Goal: Task Accomplishment & Management: Use online tool/utility

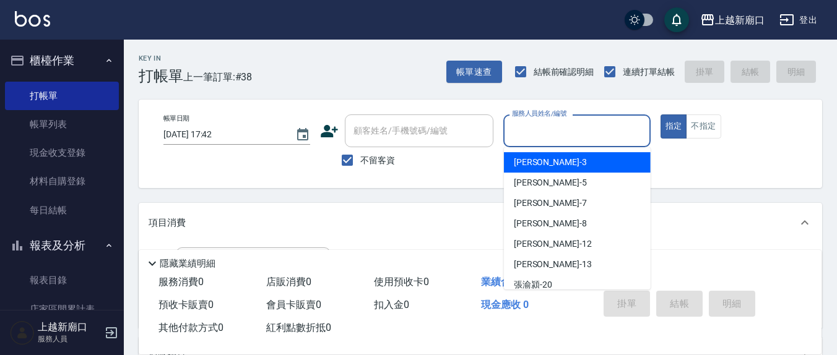
click at [540, 132] on input "服務人員姓名/編號" at bounding box center [577, 131] width 136 height 22
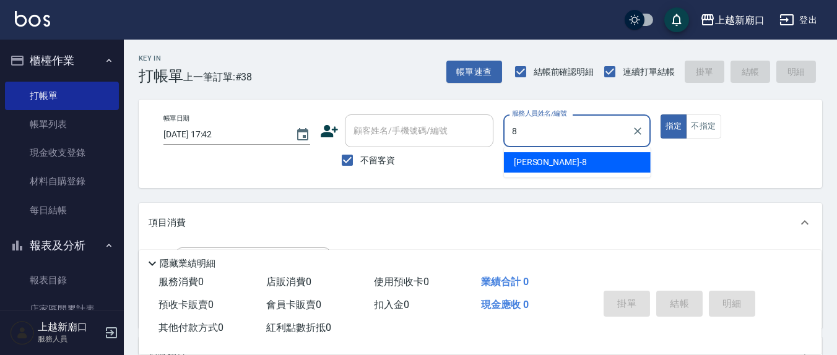
type input "8"
type button "true"
type input "[PERSON_NAME]-8"
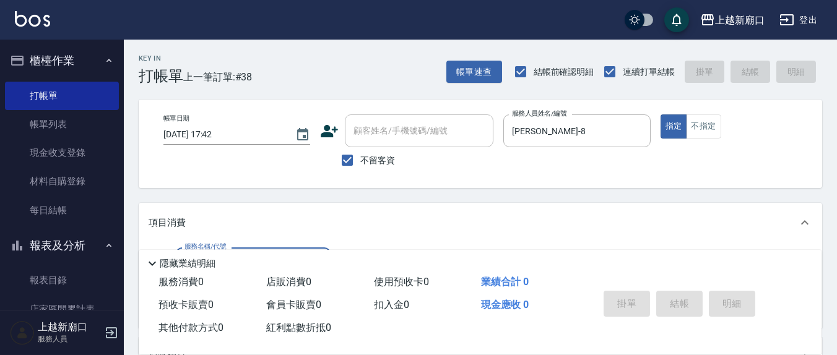
scroll to position [129, 0]
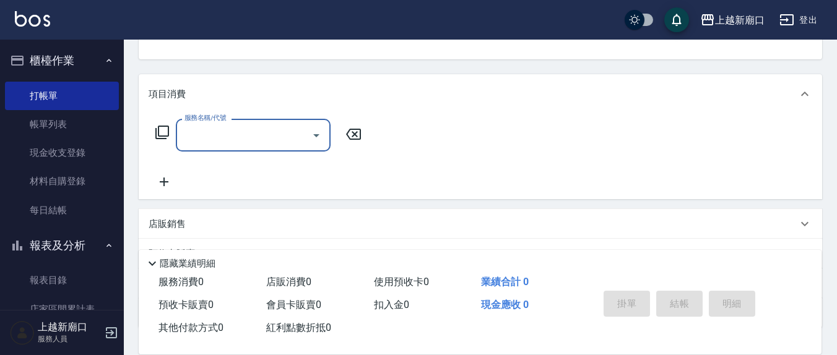
click at [234, 137] on input "服務名稱/代號" at bounding box center [243, 135] width 125 height 22
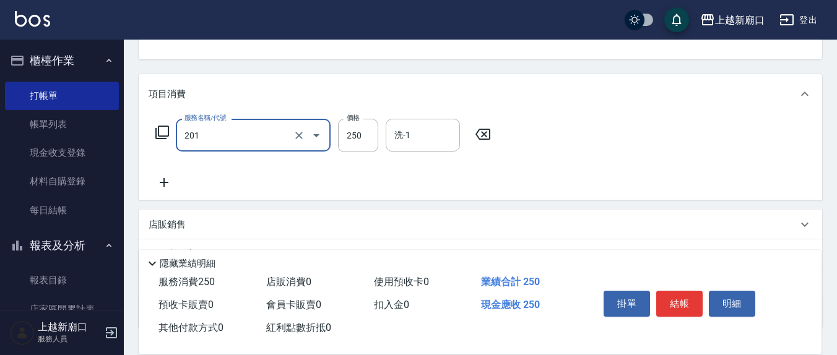
type input "洗髮(201)"
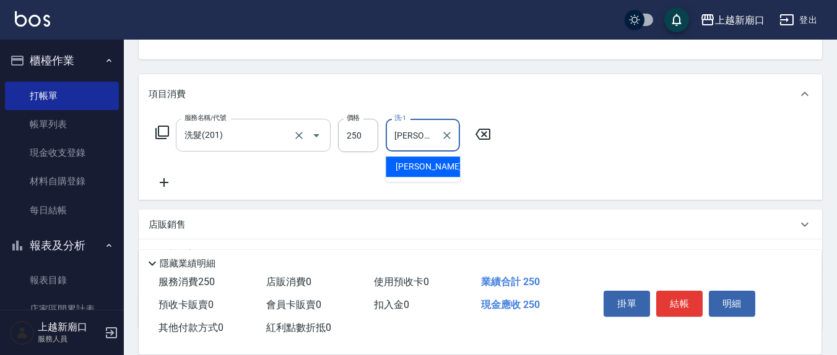
type input "[PERSON_NAME]-22"
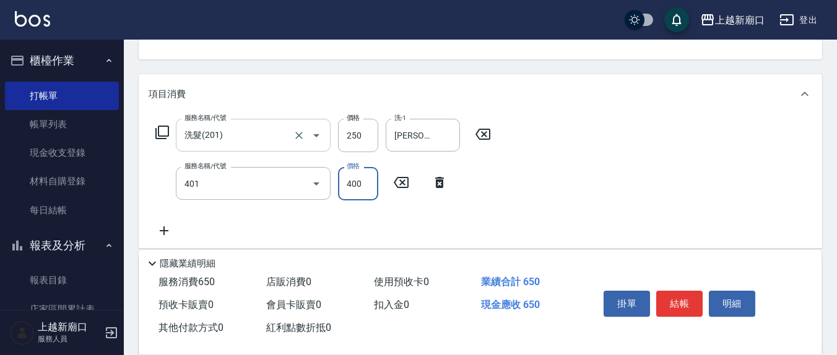
type input "剪髮(401)"
type input "50"
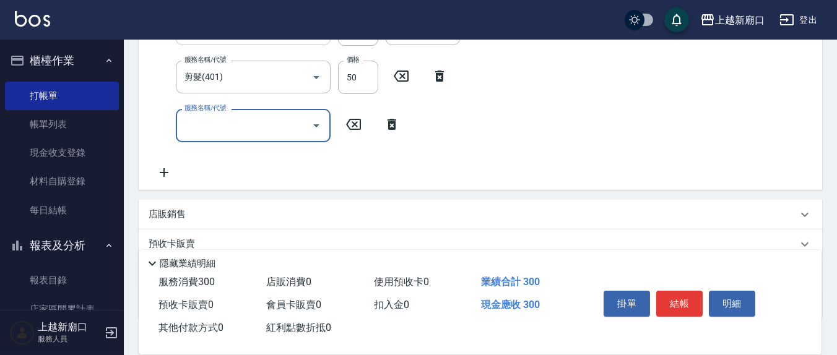
scroll to position [258, 0]
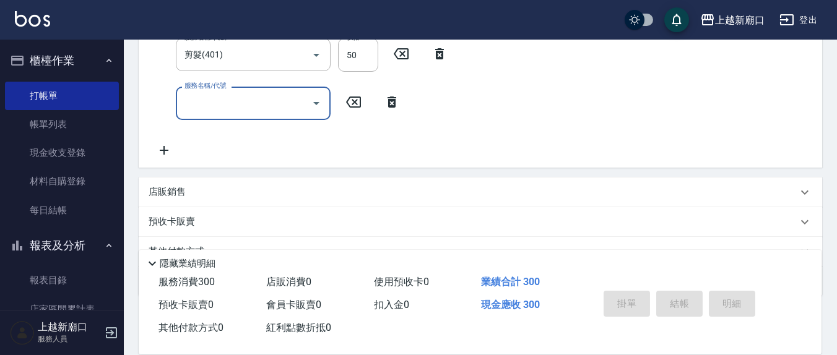
type input "[DATE] 19:41"
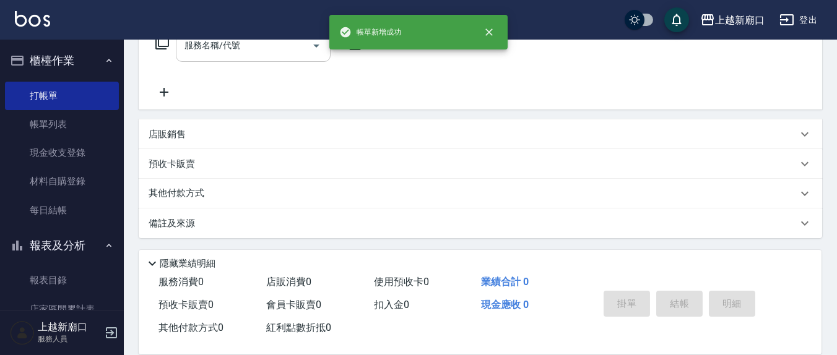
scroll to position [0, 0]
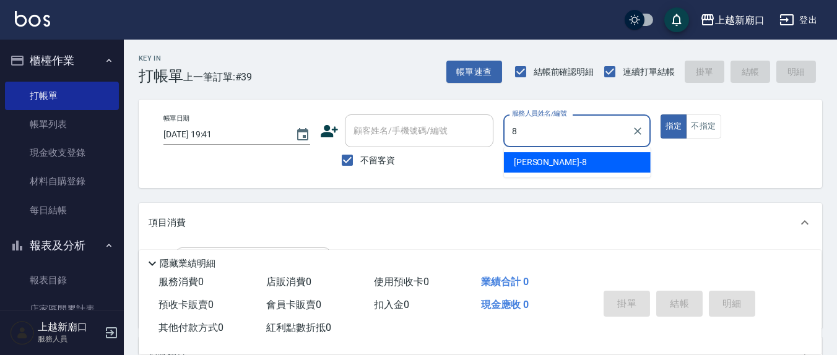
type input "[PERSON_NAME]-8"
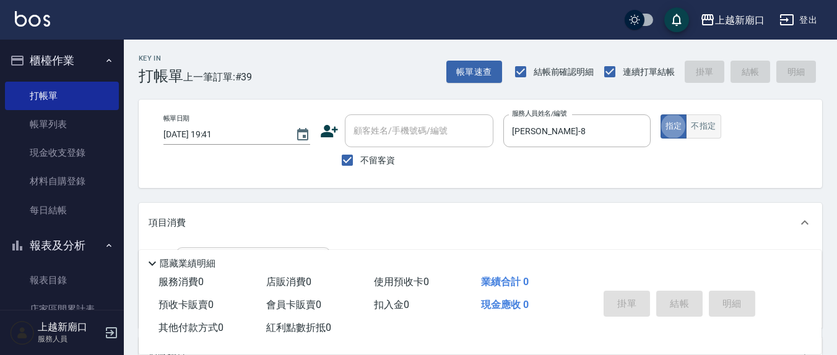
click at [694, 132] on button "不指定" at bounding box center [703, 127] width 35 height 24
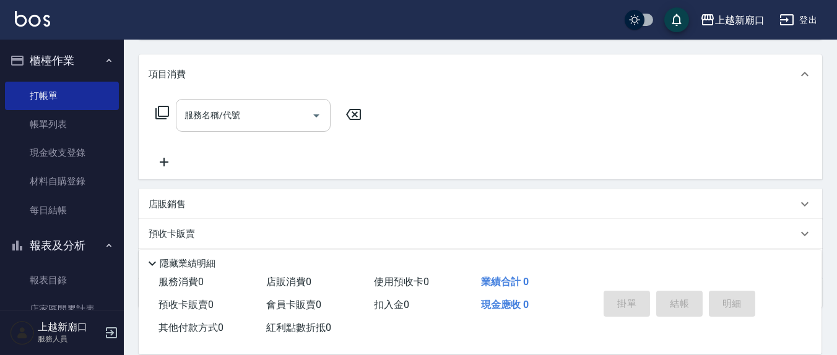
scroll to position [218, 0]
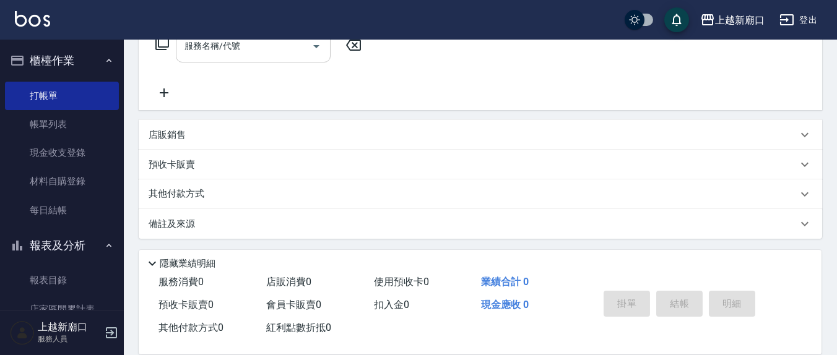
click at [264, 48] on input "服務名稱/代號" at bounding box center [243, 46] width 125 height 22
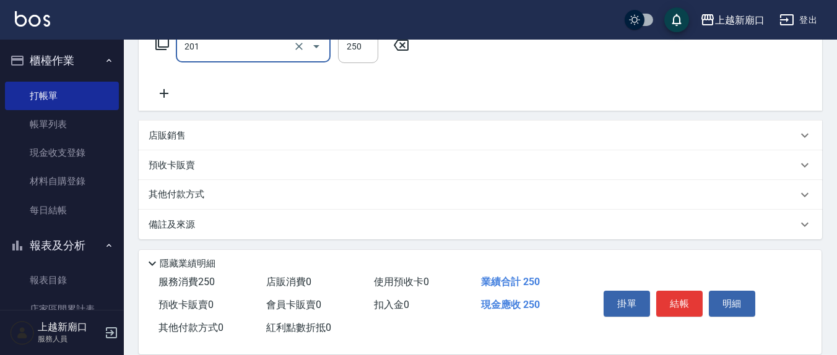
type input "洗髮(201)"
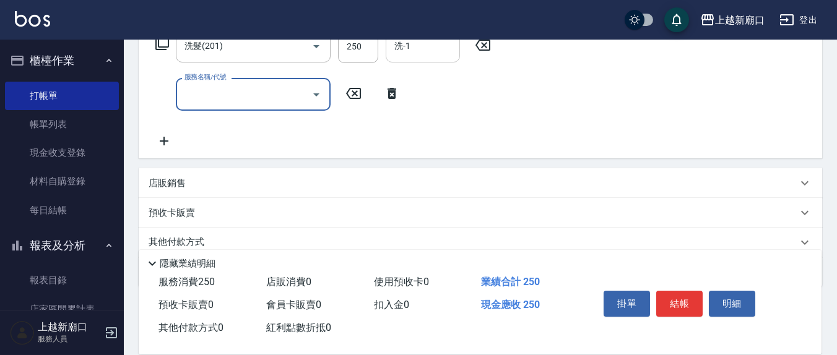
click at [446, 53] on input "洗-1" at bounding box center [422, 46] width 63 height 22
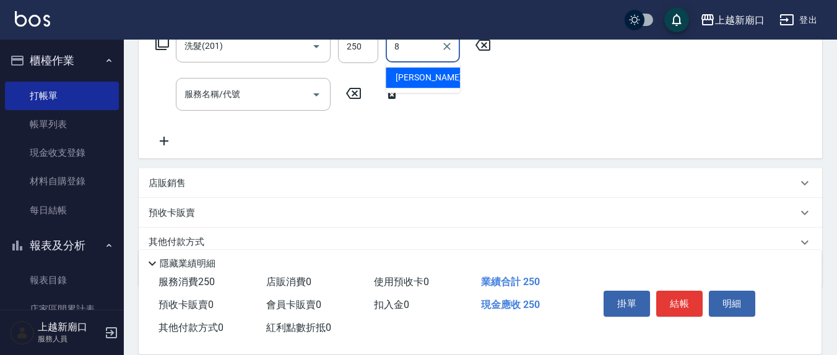
type input "[PERSON_NAME]-8"
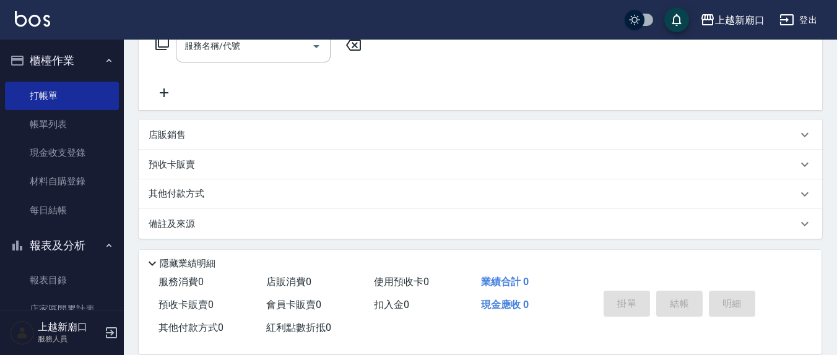
scroll to position [0, 0]
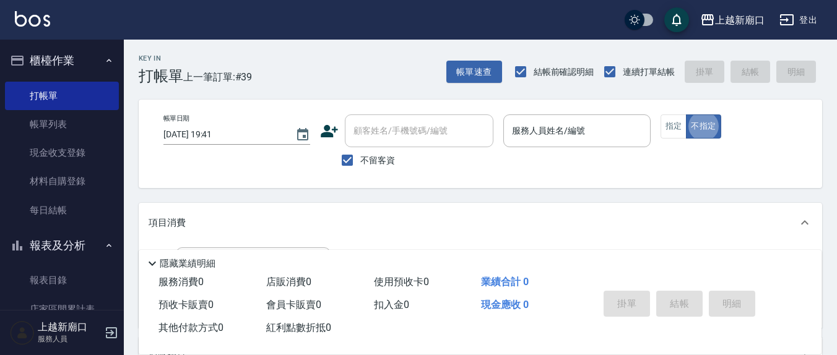
type button "false"
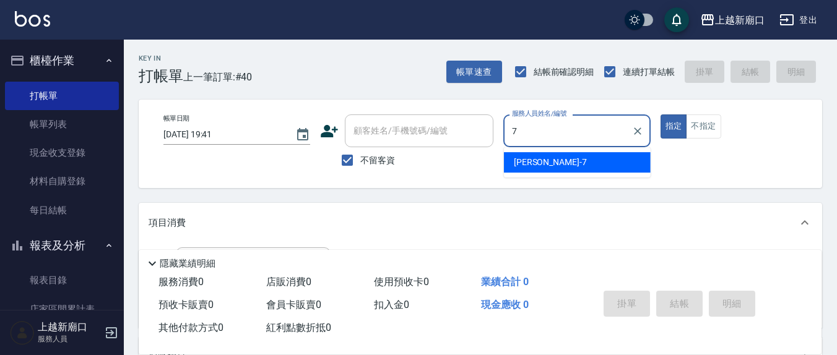
type input "[PERSON_NAME]7"
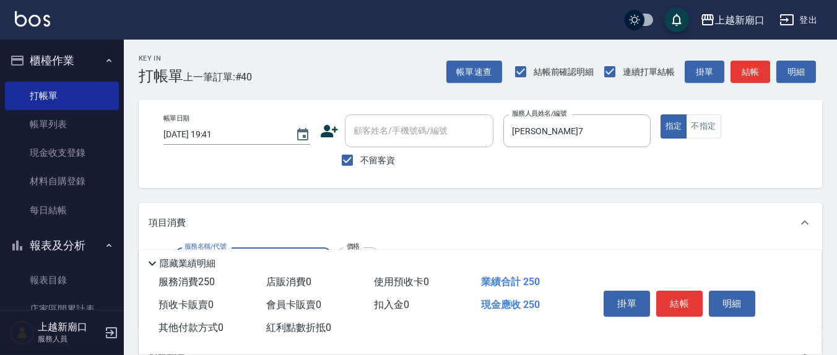
type input "洗髮(201)"
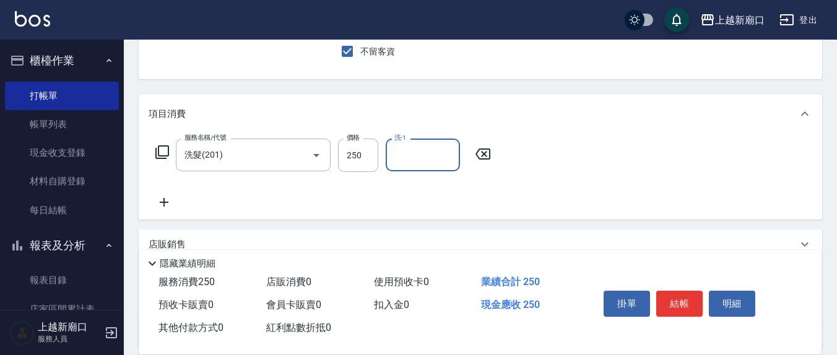
scroll to position [129, 0]
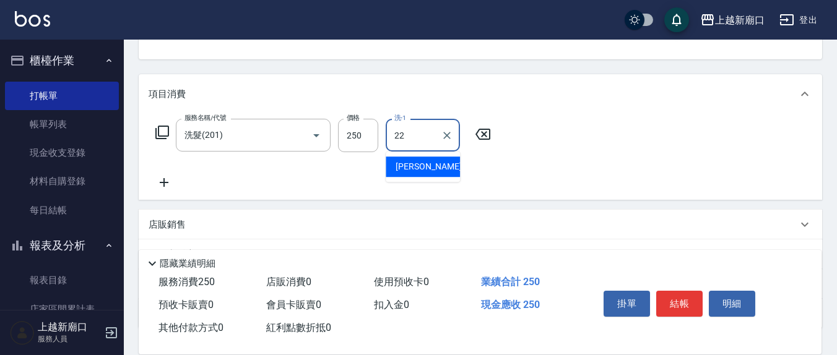
type input "[PERSON_NAME]-22"
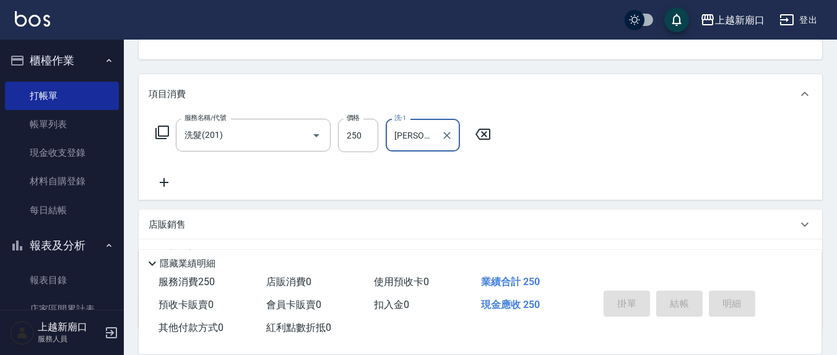
type input "[DATE] 19:42"
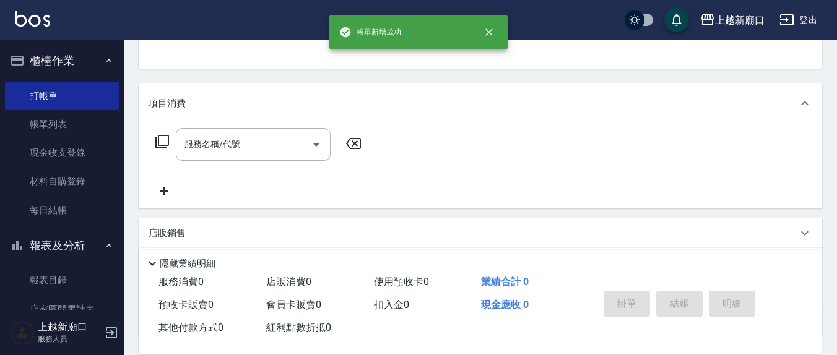
click at [660, 0] on button "指定" at bounding box center [673, 7] width 27 height 24
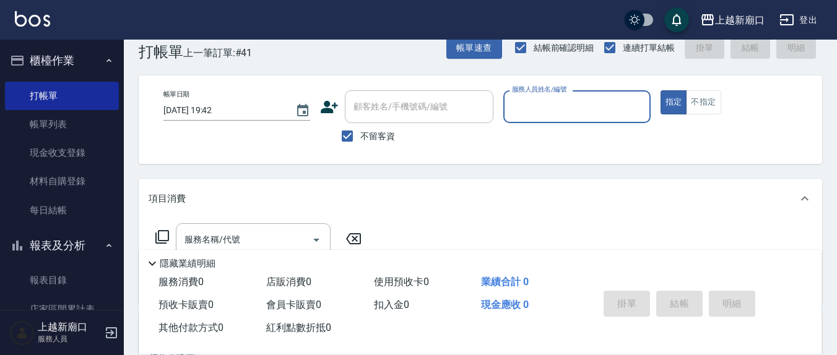
scroll to position [0, 0]
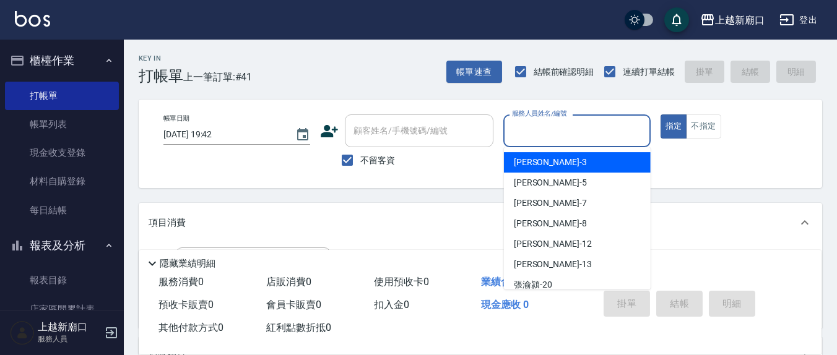
click at [559, 127] on input "服務人員姓名/編號" at bounding box center [577, 131] width 136 height 22
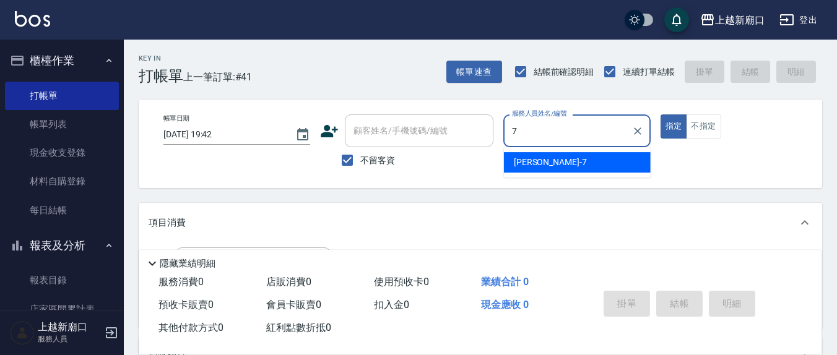
type input "[PERSON_NAME]7"
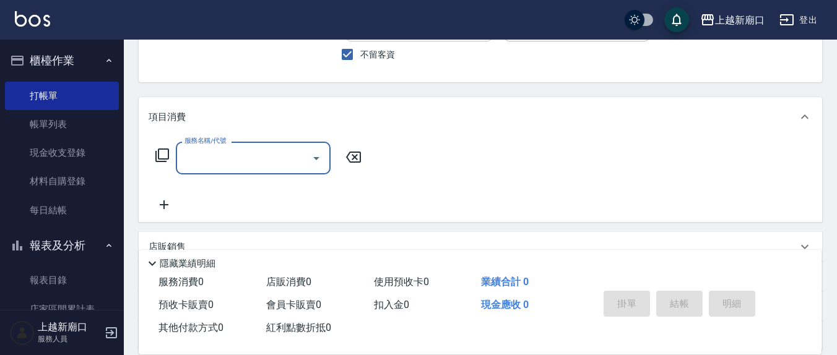
scroll to position [129, 0]
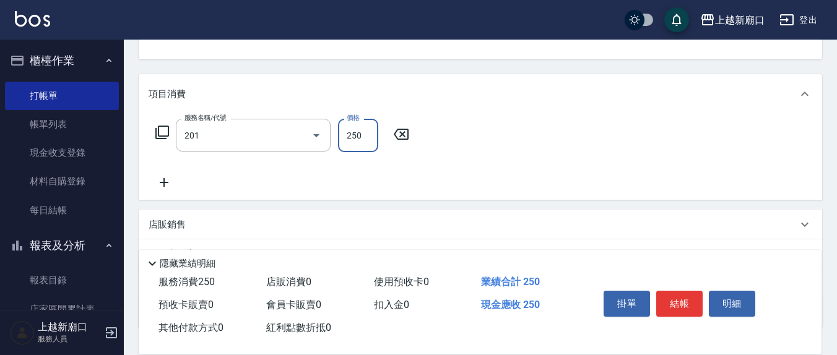
type input "洗髮(201)"
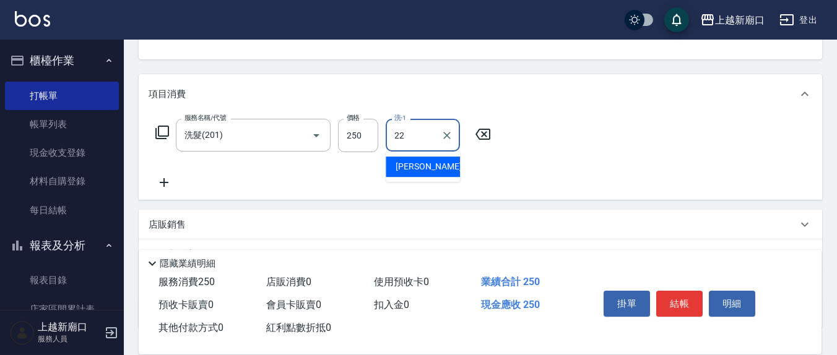
type input "[PERSON_NAME]-22"
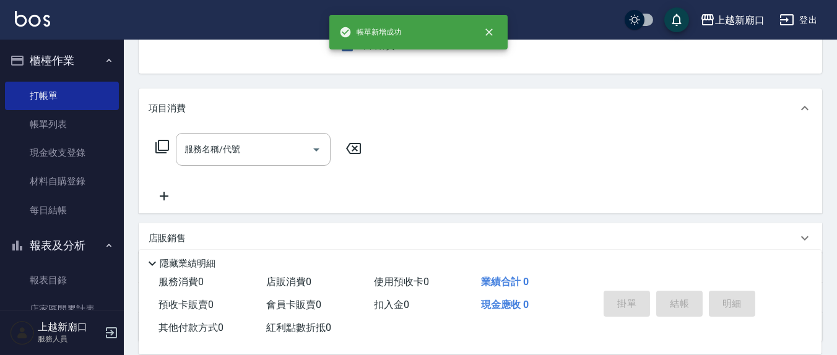
scroll to position [0, 0]
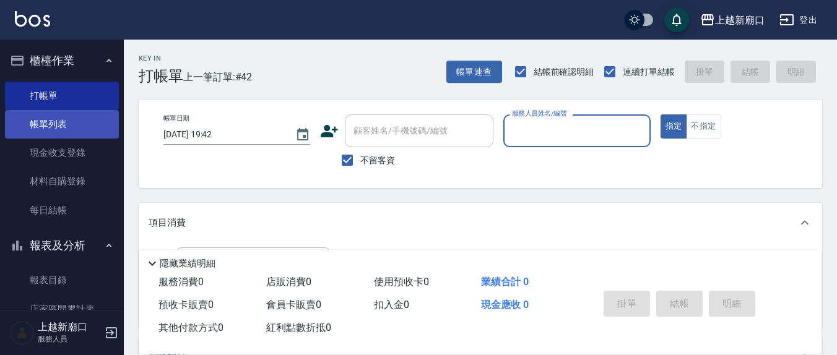
click at [71, 127] on link "帳單列表" at bounding box center [62, 124] width 114 height 28
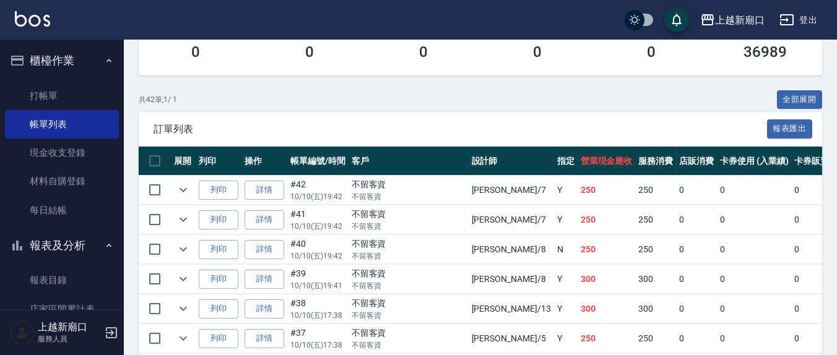
scroll to position [258, 0]
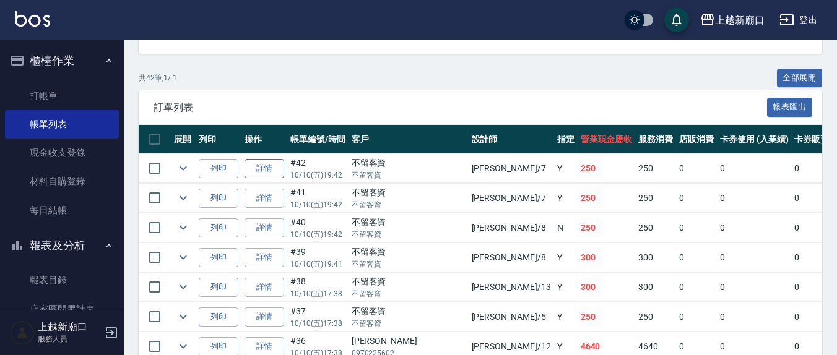
click at [265, 175] on link "詳情" at bounding box center [265, 168] width 40 height 19
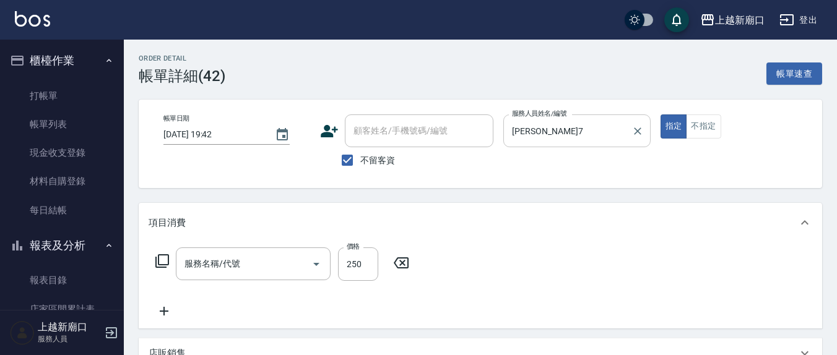
type input "[DATE] 19:42"
checkbox input "true"
type input "[PERSON_NAME]7"
type input "洗髮(201)"
click at [595, 137] on input "[PERSON_NAME]7" at bounding box center [567, 131] width 117 height 22
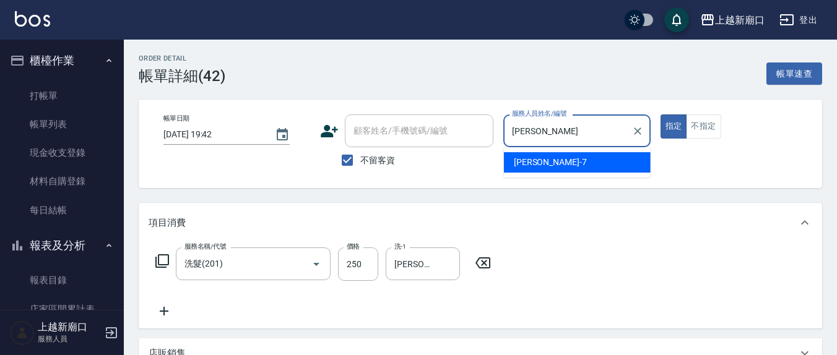
type input "劉"
type input "5"
type button "true"
type input "[PERSON_NAME]5"
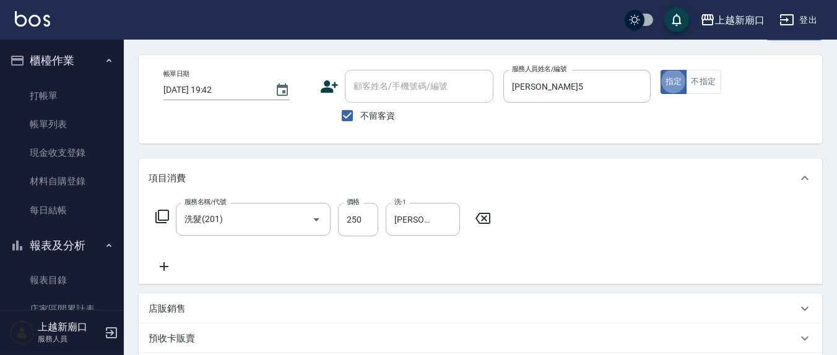
scroll to position [129, 0]
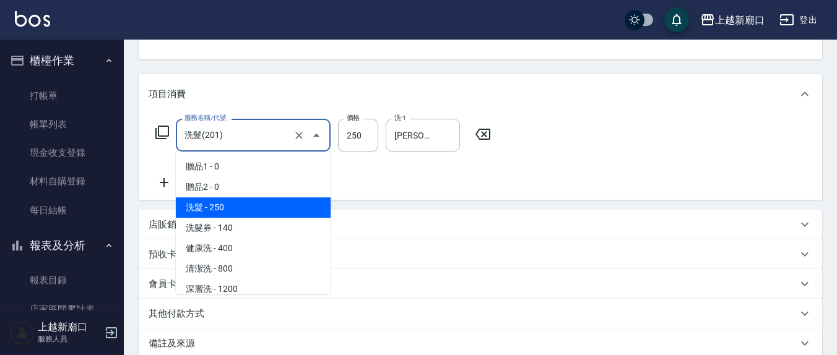
click at [263, 130] on input "洗髮(201)" at bounding box center [235, 135] width 109 height 22
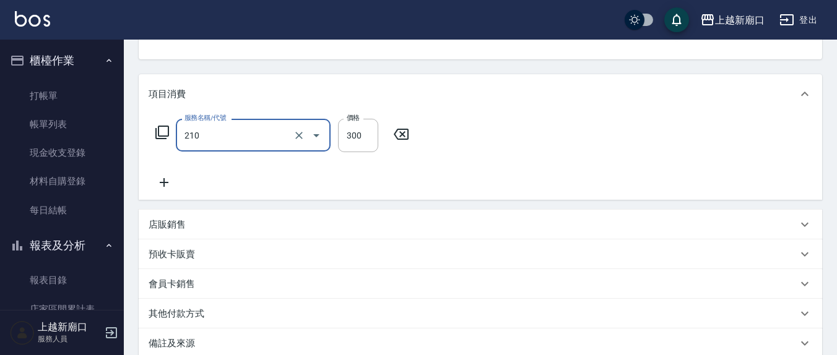
type input "[PERSON_NAME]洗髮精(210)"
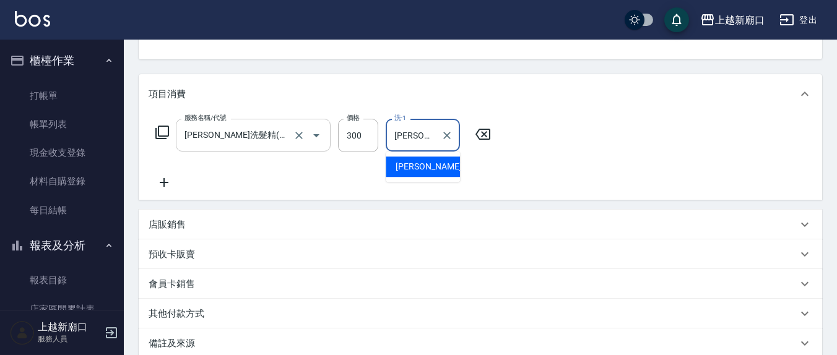
type input "鄭"
type input "[PERSON_NAME]-8"
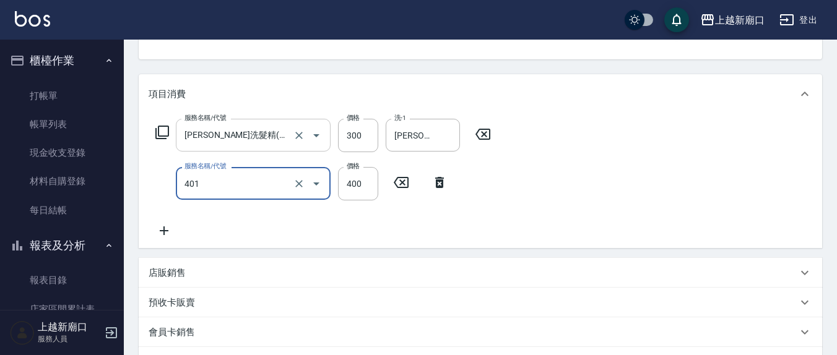
type input "剪髮(401)"
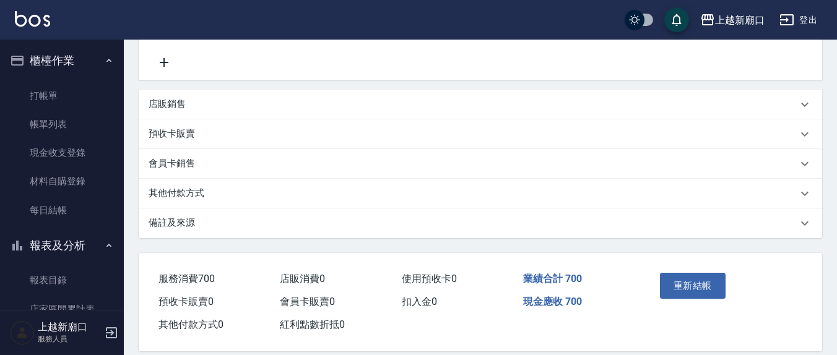
scroll to position [359, 0]
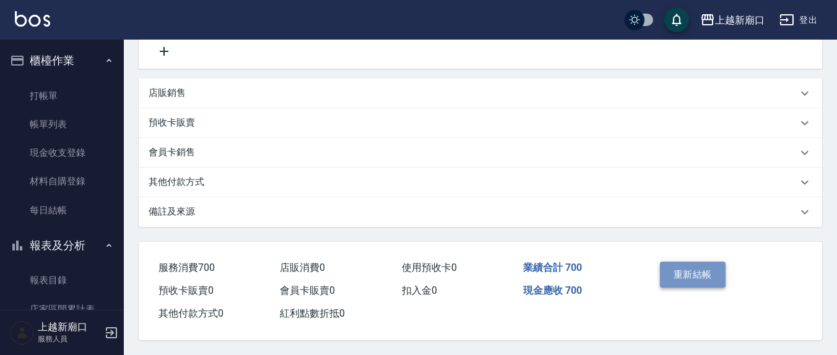
click at [683, 262] on button "重新結帳" at bounding box center [693, 275] width 66 height 26
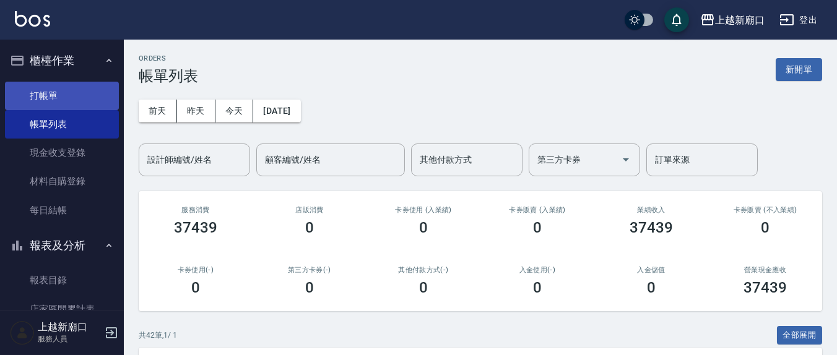
click at [58, 95] on link "打帳單" at bounding box center [62, 96] width 114 height 28
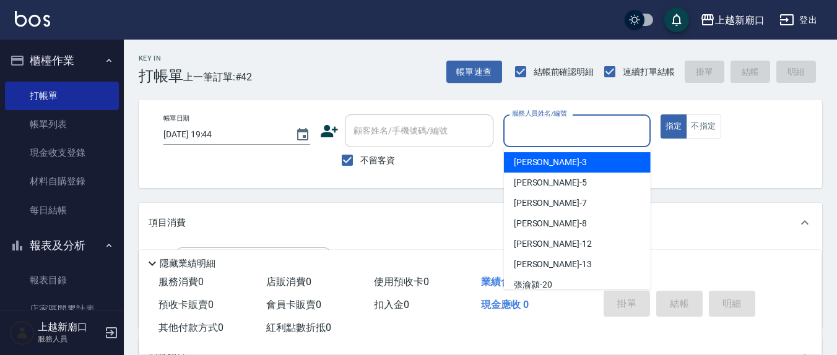
click at [546, 131] on input "服務人員姓名/編號" at bounding box center [577, 131] width 136 height 22
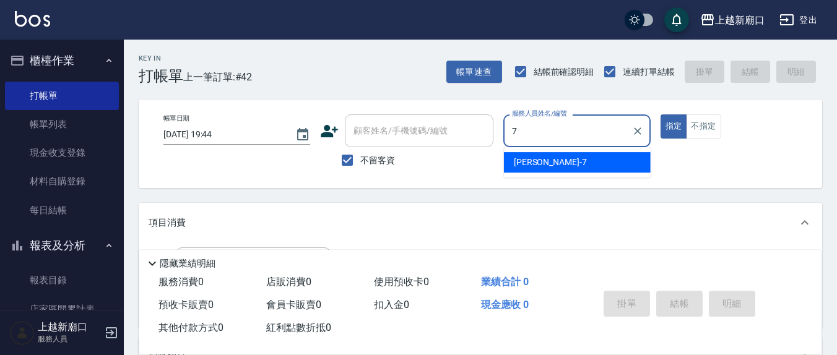
type input "[PERSON_NAME]7"
type button "true"
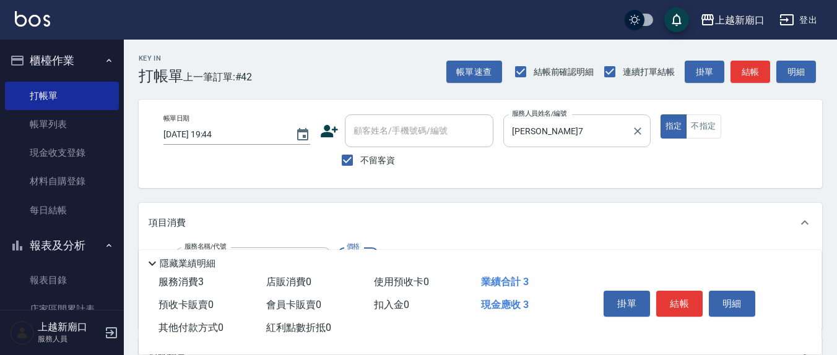
type input "剪髮(401)"
type input "350"
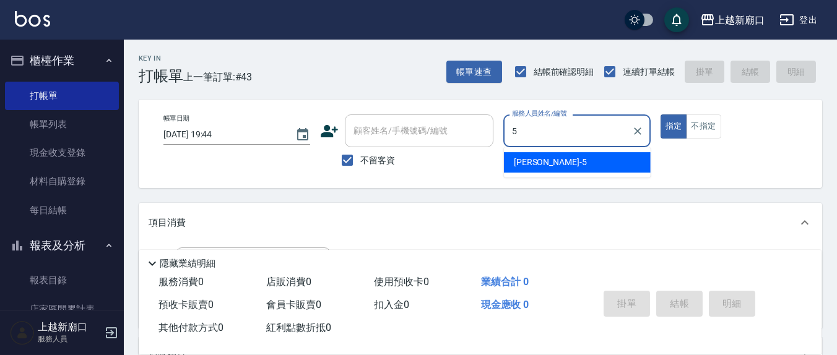
type input "[PERSON_NAME]5"
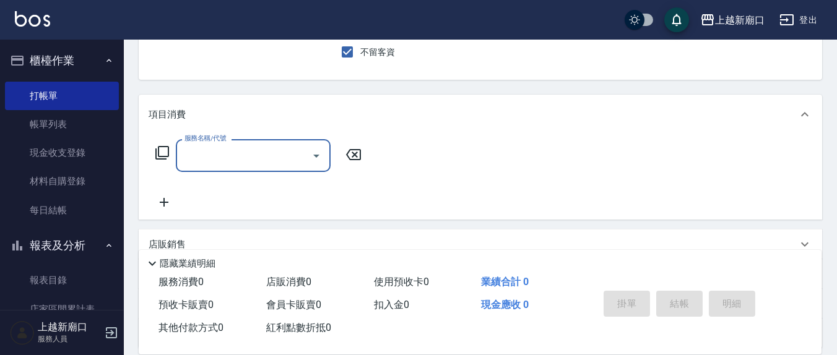
scroll to position [129, 0]
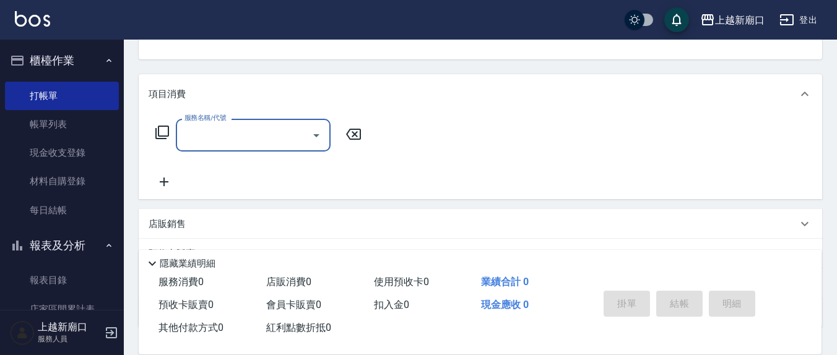
click at [223, 130] on input "服務名稱/代號" at bounding box center [243, 135] width 125 height 22
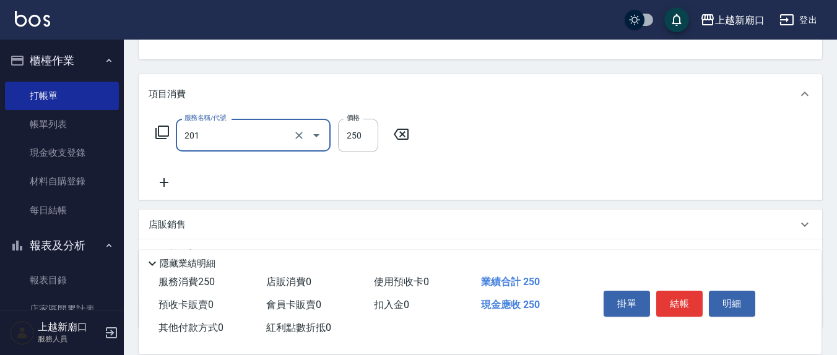
type input "洗髮(201)"
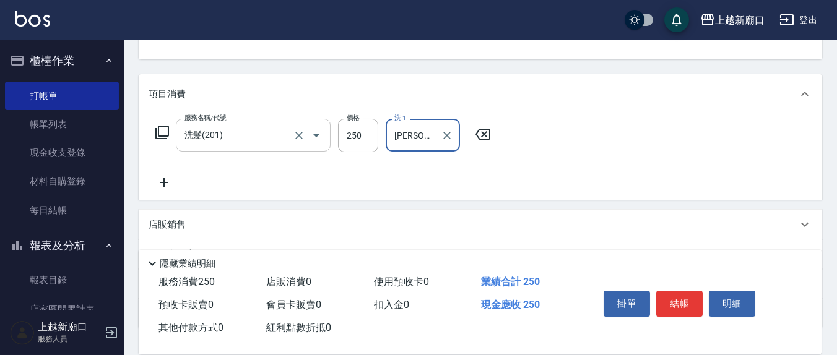
type input "[PERSON_NAME]-8"
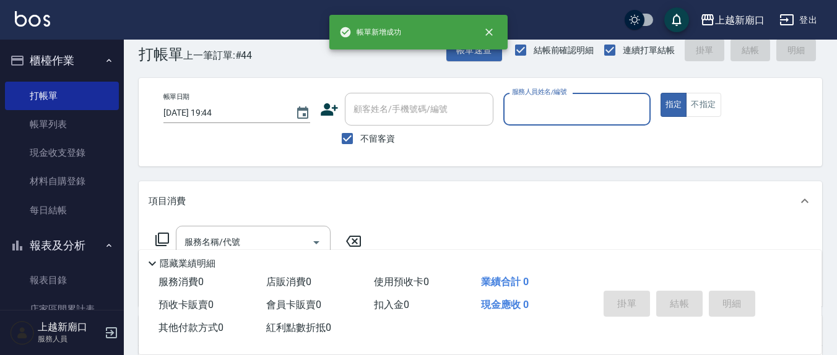
scroll to position [0, 0]
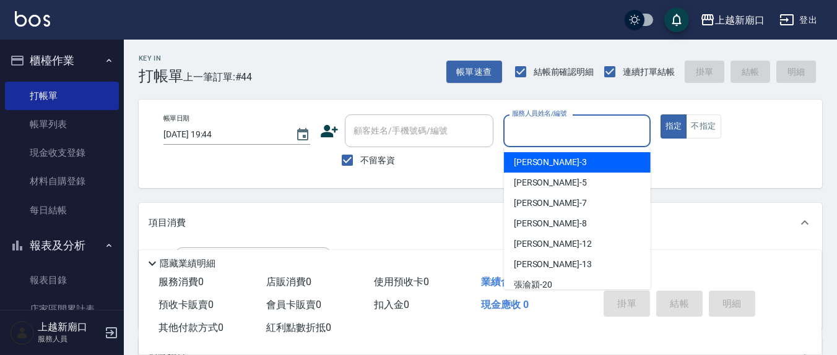
click at [527, 137] on input "服務人員姓名/編號" at bounding box center [577, 131] width 136 height 22
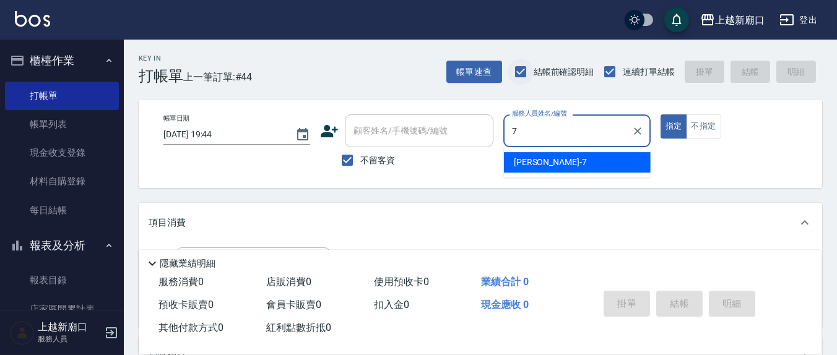
type input "[PERSON_NAME]7"
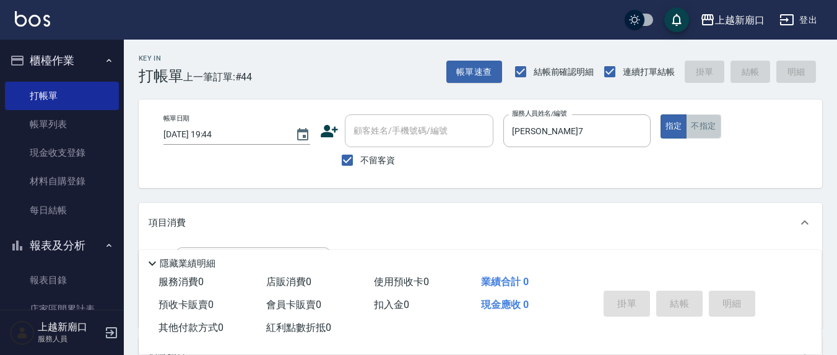
click at [714, 129] on button "不指定" at bounding box center [703, 127] width 35 height 24
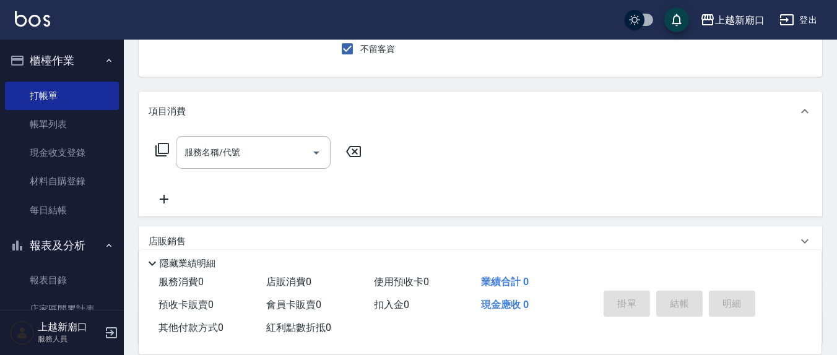
scroll to position [129, 0]
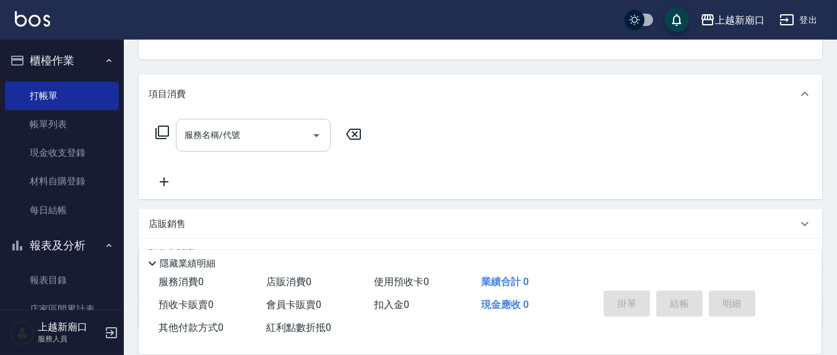
click at [248, 137] on input "服務名稱/代號" at bounding box center [243, 135] width 125 height 22
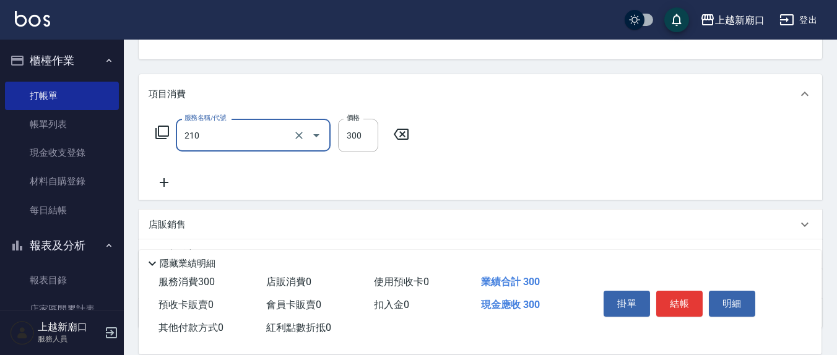
type input "[PERSON_NAME]洗髮精(210)"
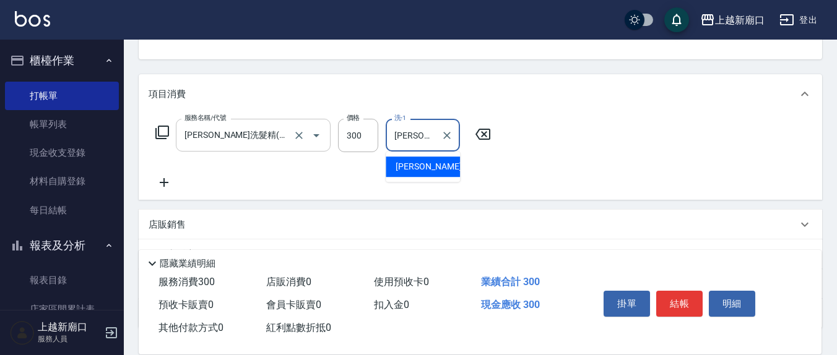
type input "[PERSON_NAME]-22"
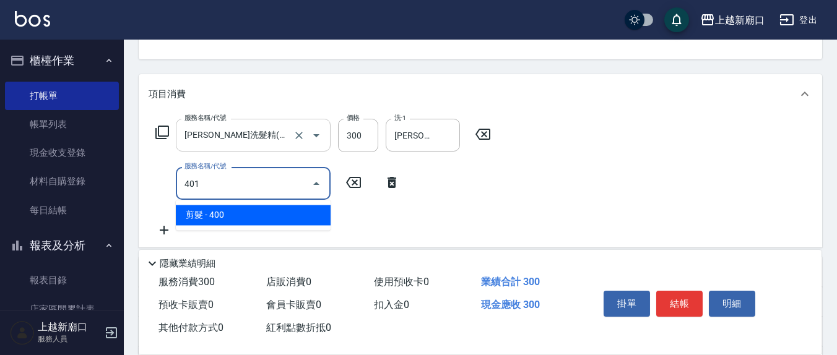
type input "剪髮(401)"
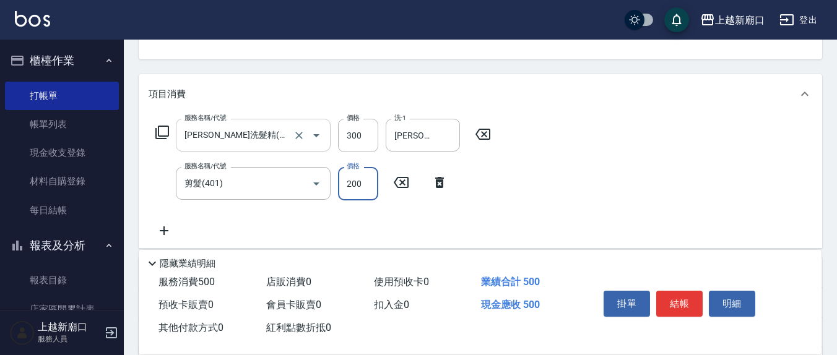
type input "200"
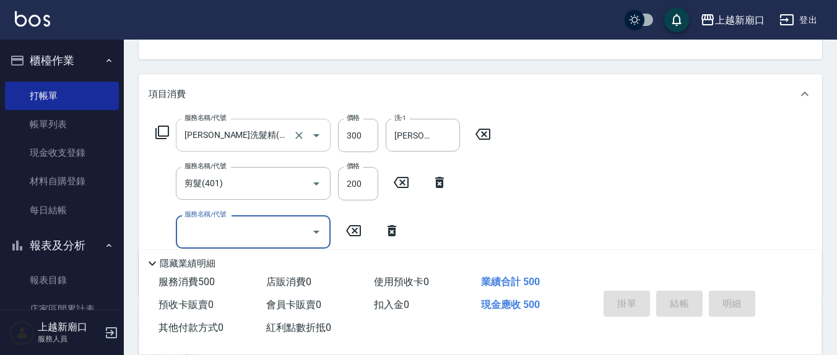
type button "false"
type input "[DATE] 19:46"
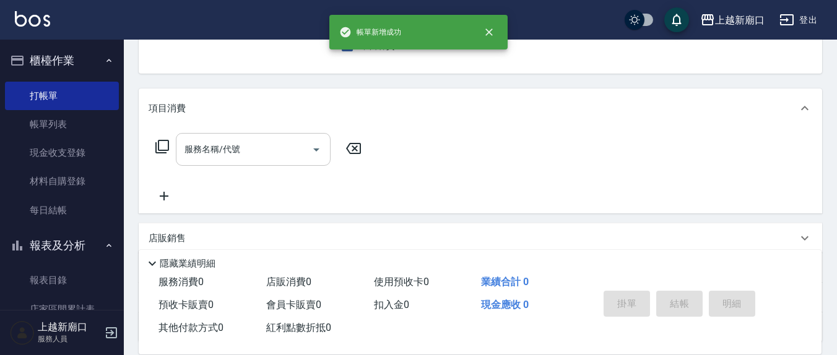
scroll to position [0, 0]
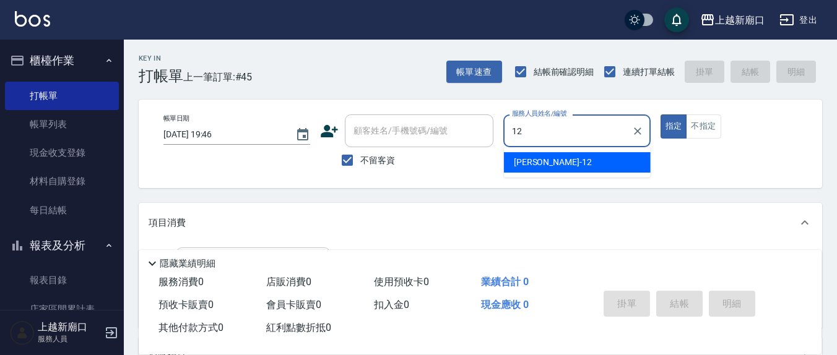
type input "[PERSON_NAME]-12"
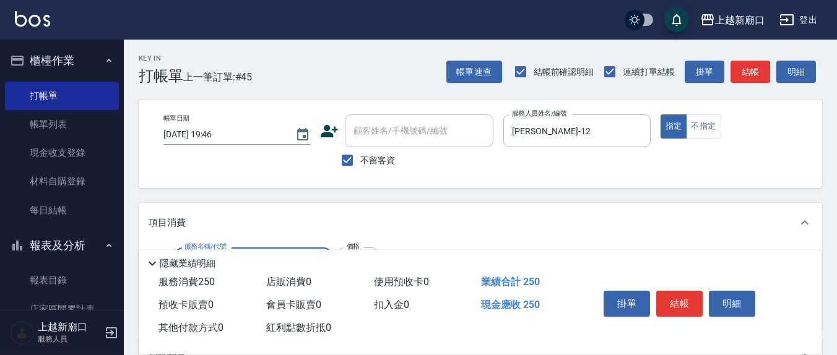
type input "洗髮(201)"
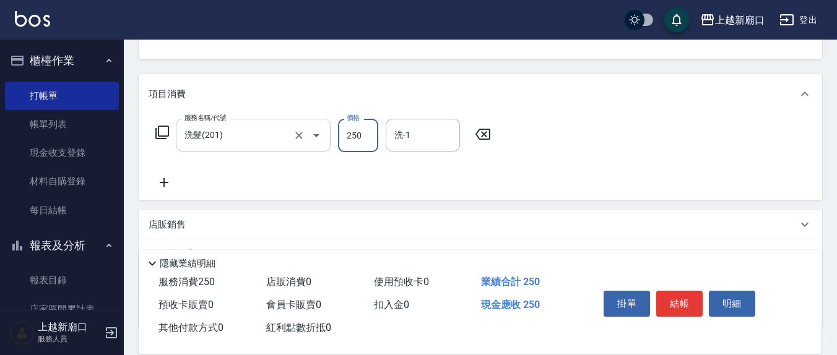
scroll to position [129, 0]
click at [412, 147] on div "洗-1" at bounding box center [423, 134] width 74 height 33
type input "[PERSON_NAME]-21"
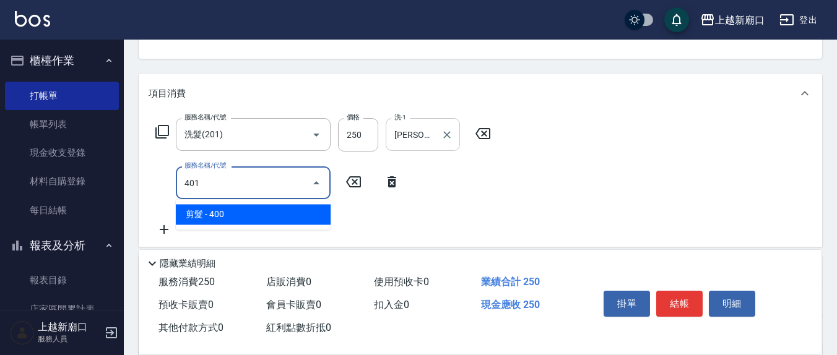
type input "剪髮(401)"
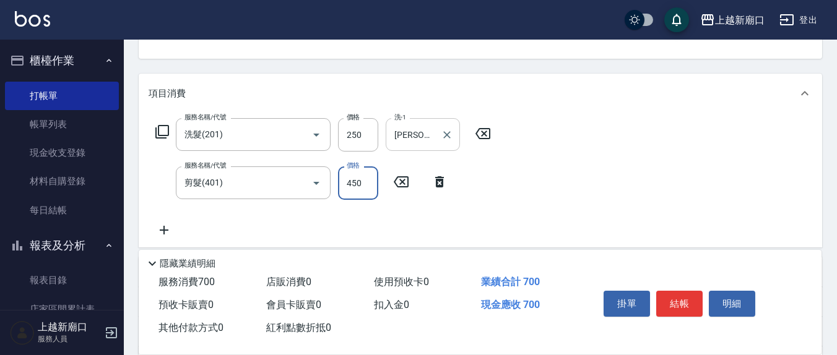
type input "450"
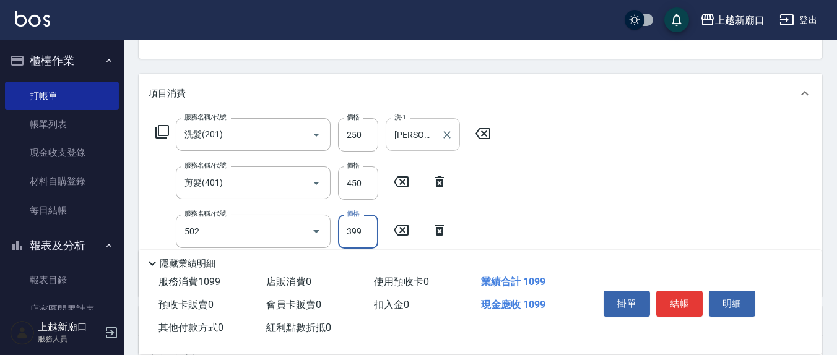
type input "挑染5束399(502)"
type input "600"
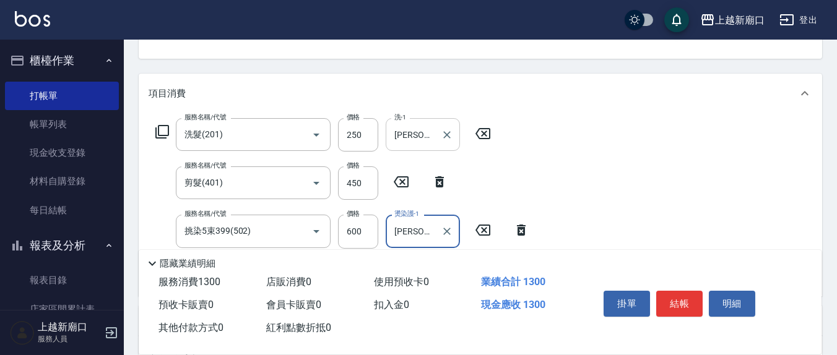
type input "[PERSON_NAME]-21"
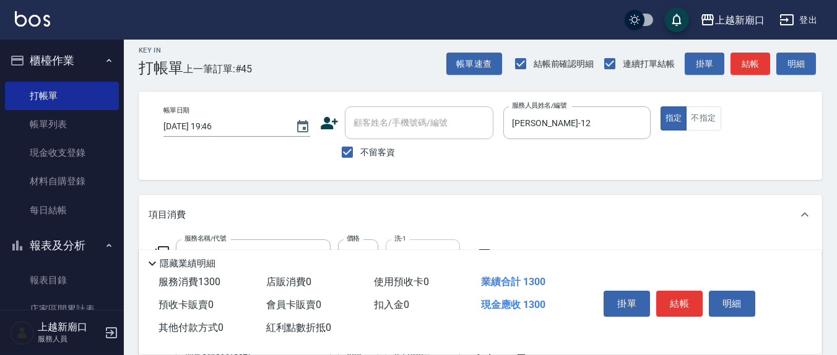
scroll to position [0, 0]
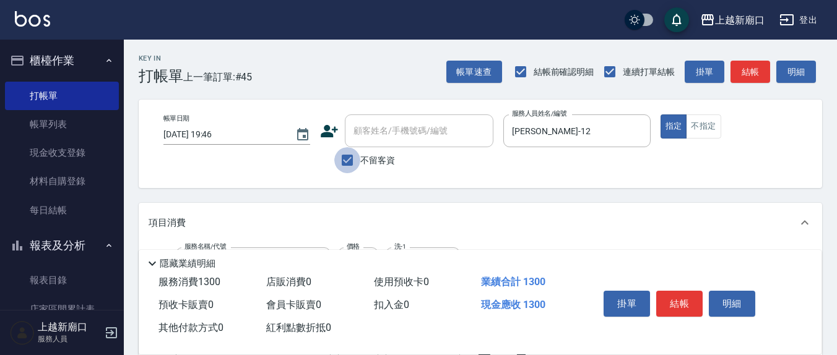
click at [344, 159] on input "不留客資" at bounding box center [347, 160] width 26 height 26
checkbox input "false"
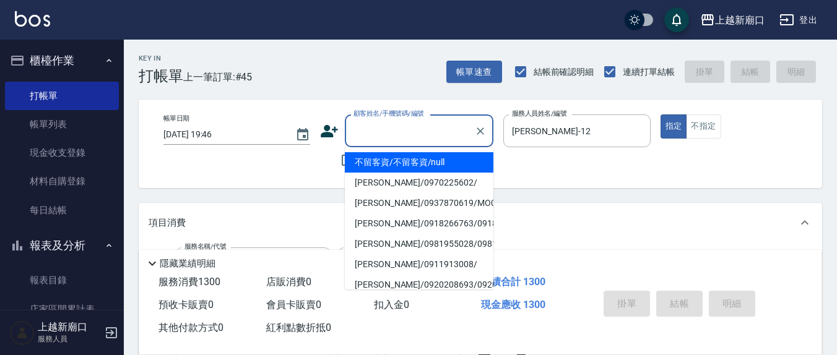
click at [371, 140] on input "顧客姓名/手機號碼/編號" at bounding box center [409, 131] width 119 height 22
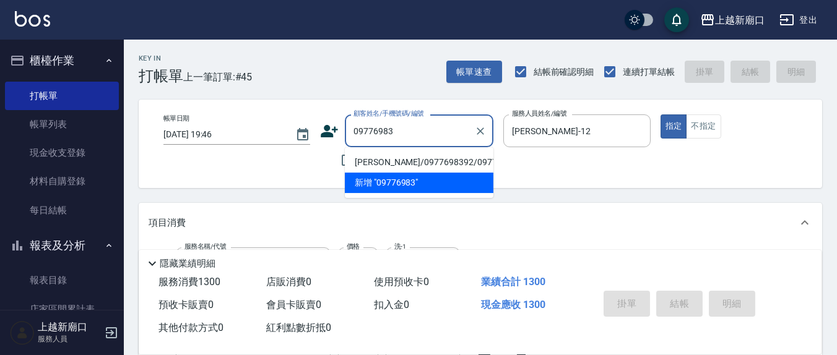
click at [386, 166] on li "[PERSON_NAME]/0977698392/0977698392" at bounding box center [419, 162] width 149 height 20
type input "[PERSON_NAME]/0977698392/0977698392"
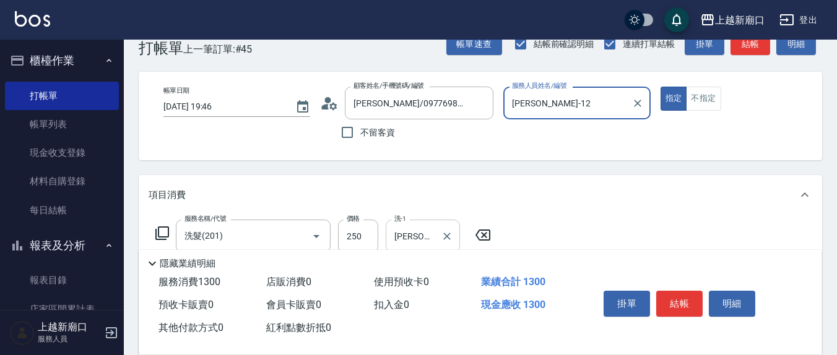
scroll to position [129, 0]
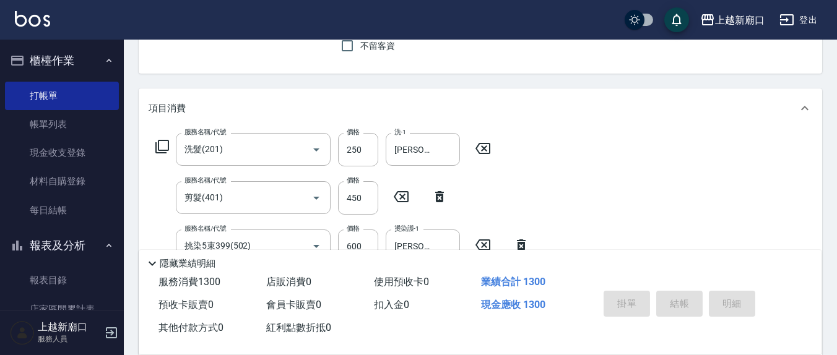
type input "[DATE] 19:49"
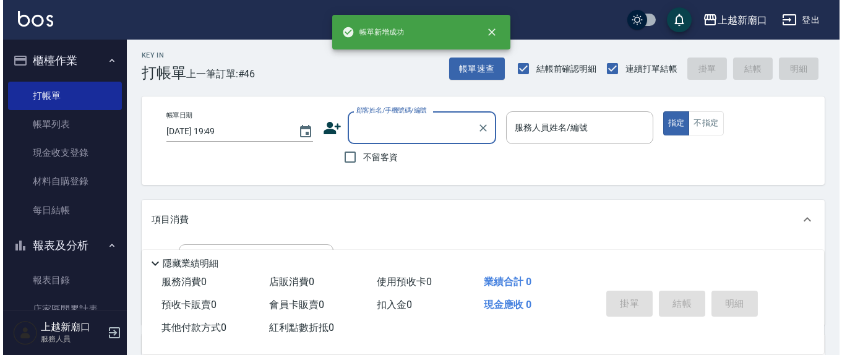
scroll to position [0, 0]
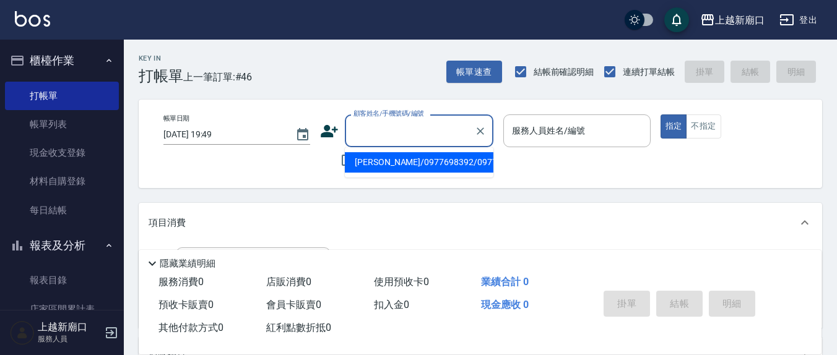
click at [396, 141] on input "顧客姓名/手機號碼/編號" at bounding box center [409, 131] width 119 height 22
click at [431, 162] on li "新增 "0931062271"" at bounding box center [419, 162] width 149 height 20
type input "0931062271"
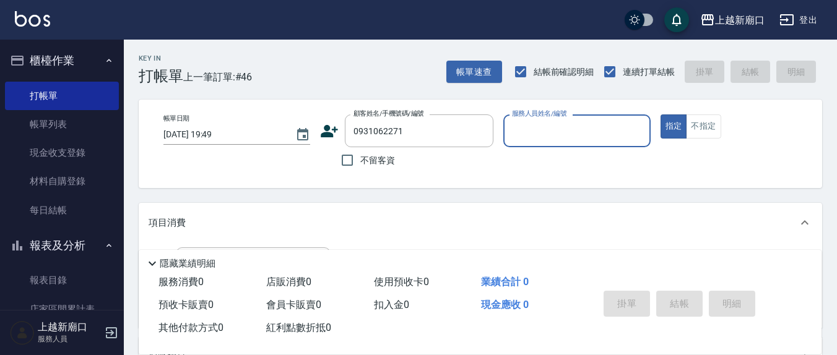
click at [331, 131] on icon at bounding box center [329, 131] width 19 height 19
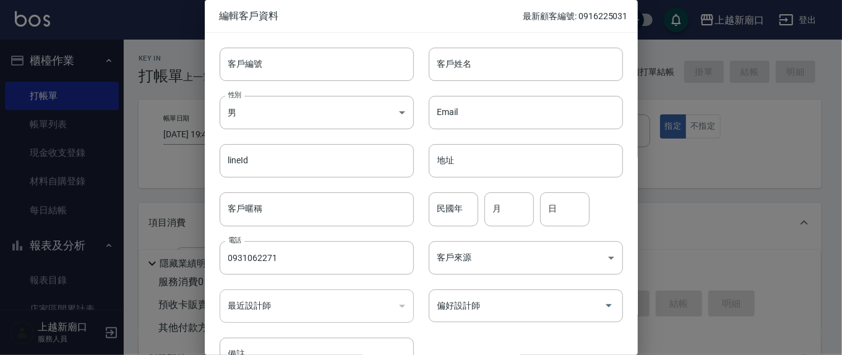
type input "0931062271"
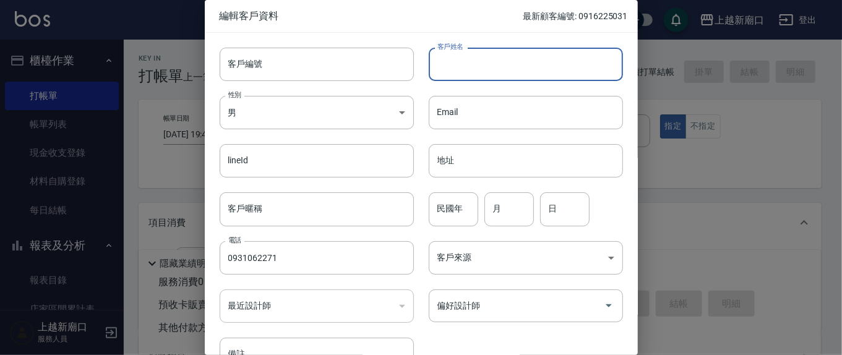
click at [495, 60] on input "客戶姓名" at bounding box center [526, 64] width 194 height 33
type input "[PERSON_NAME]"
click at [465, 217] on input "民國年" at bounding box center [454, 209] width 50 height 33
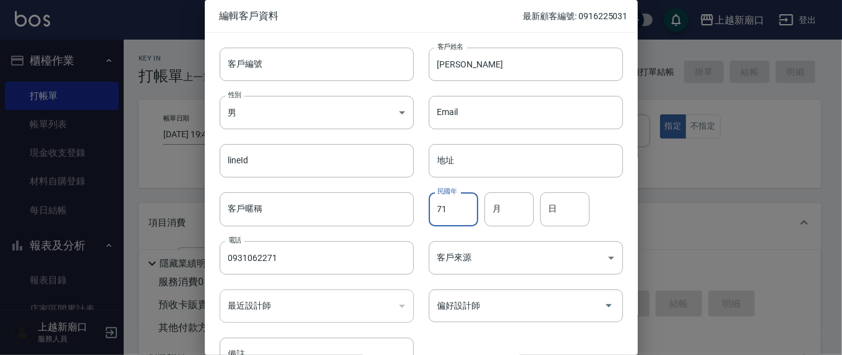
type input "71"
type input "6"
type input "22"
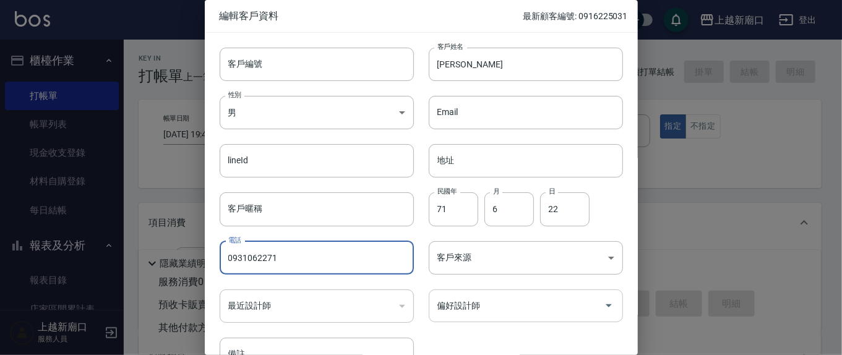
click at [503, 300] on input "偏好設計師" at bounding box center [517, 306] width 165 height 22
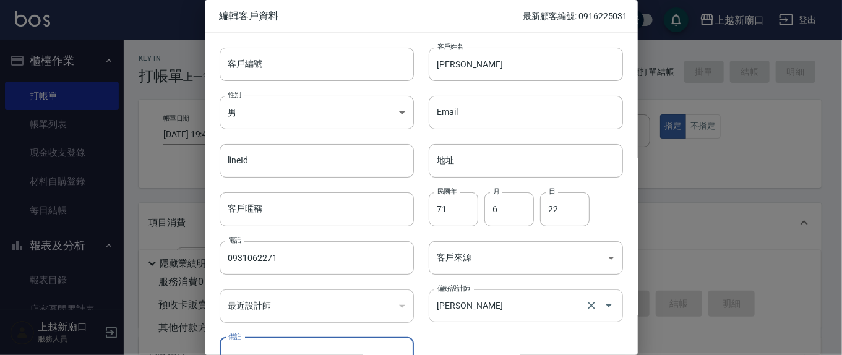
scroll to position [15, 0]
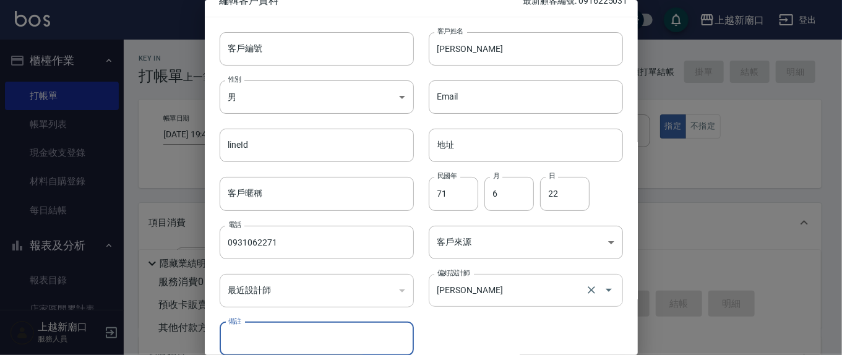
click at [482, 297] on input "[PERSON_NAME]" at bounding box center [509, 291] width 149 height 22
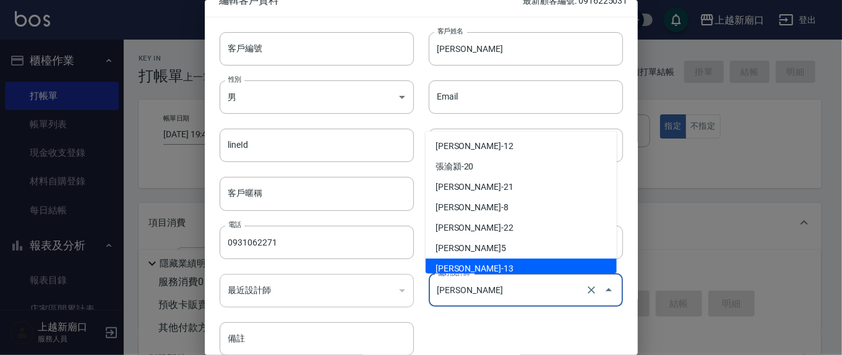
click at [482, 298] on input "[PERSON_NAME]" at bounding box center [509, 291] width 149 height 22
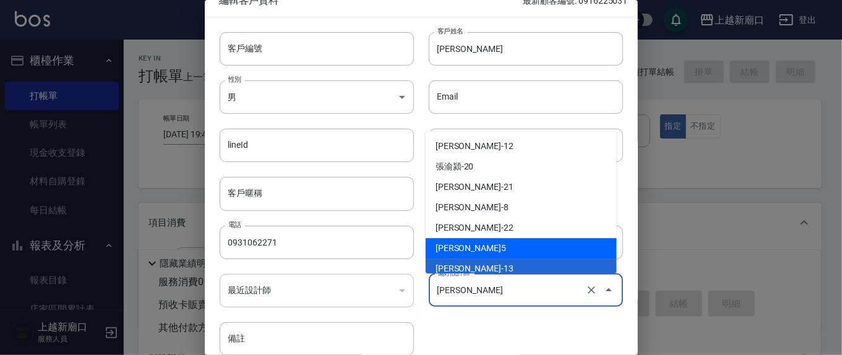
scroll to position [72, 0]
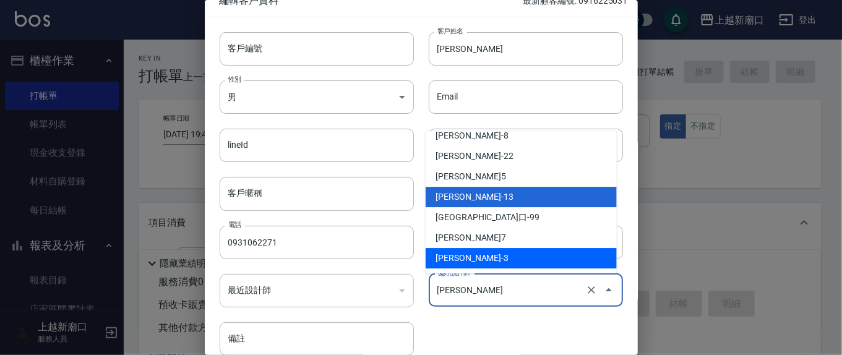
click at [468, 256] on li "[PERSON_NAME]-3" at bounding box center [521, 259] width 191 height 20
type input "[PERSON_NAME]"
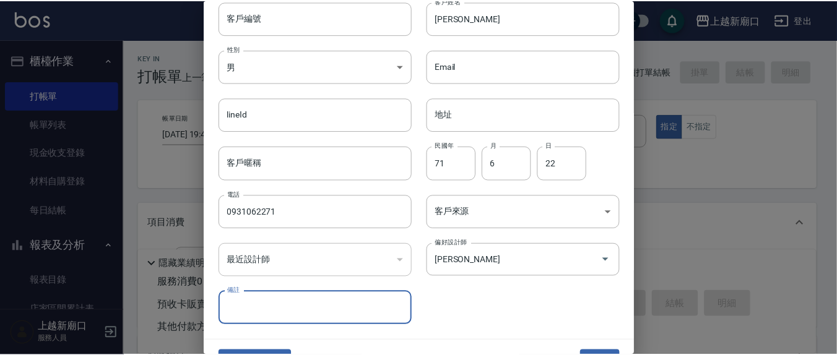
scroll to position [73, 0]
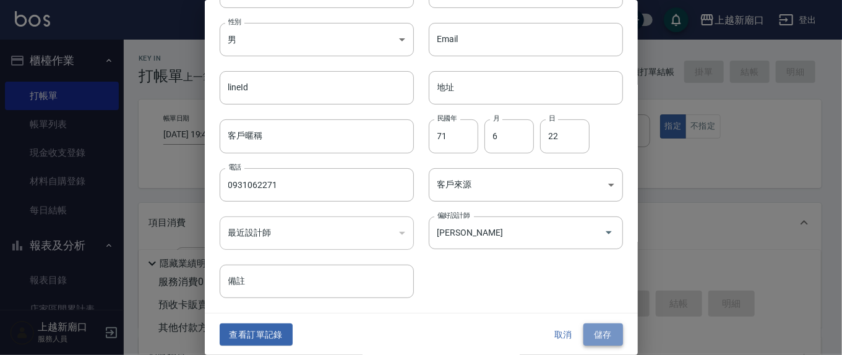
click at [609, 339] on button "儲存" at bounding box center [604, 335] width 40 height 23
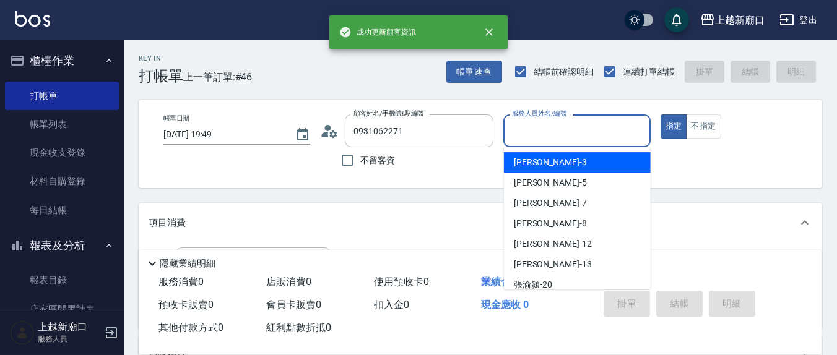
click at [605, 129] on input "服務人員姓名/編號" at bounding box center [577, 131] width 136 height 22
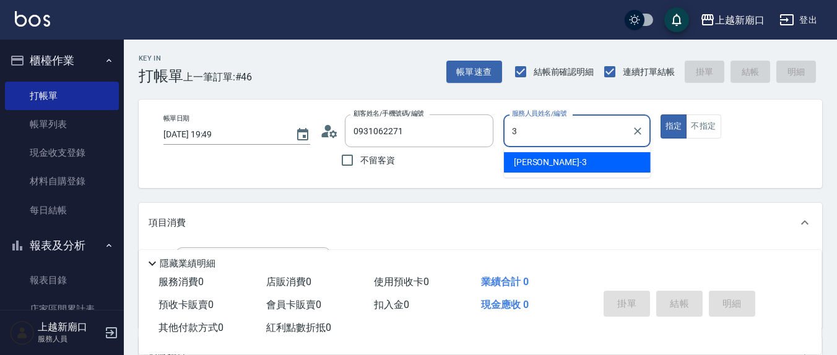
type input "[PERSON_NAME]-3"
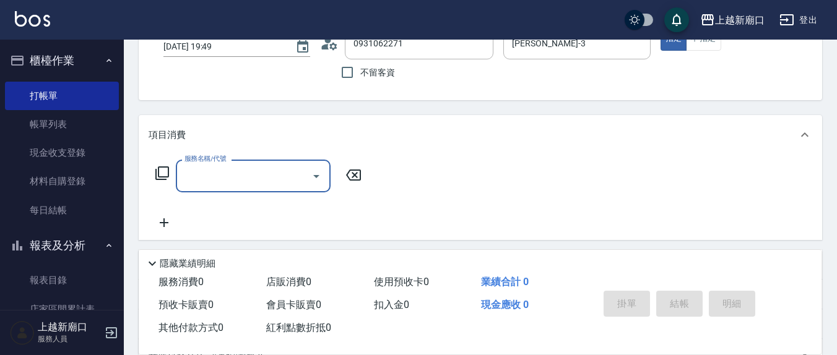
scroll to position [129, 0]
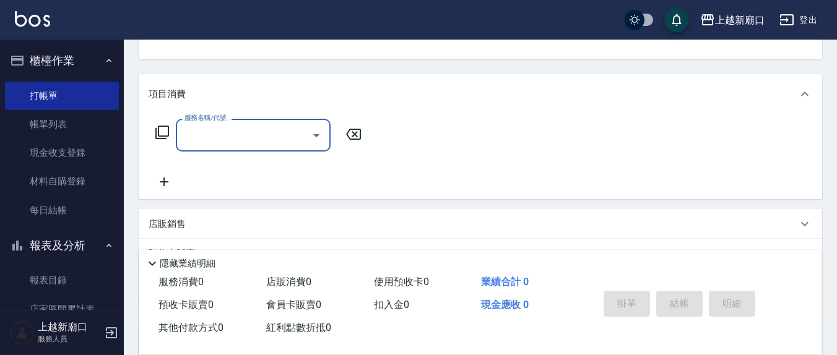
click at [279, 137] on input "服務名稱/代號" at bounding box center [243, 135] width 125 height 22
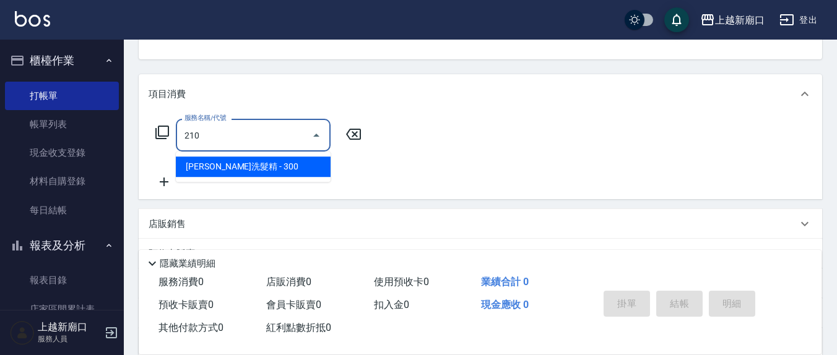
type input "[PERSON_NAME]洗髮精(210)"
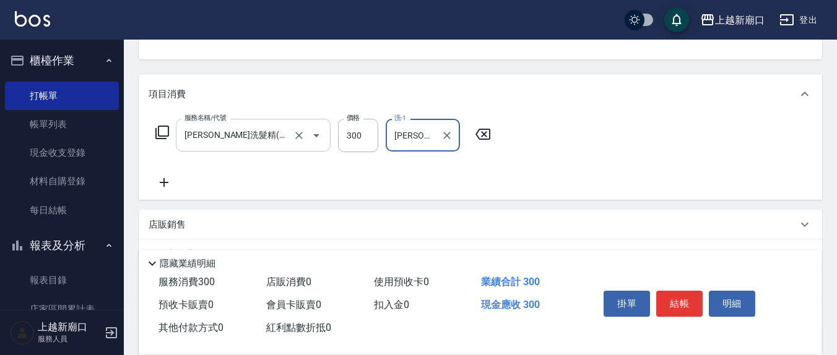
type input "[PERSON_NAME]-3"
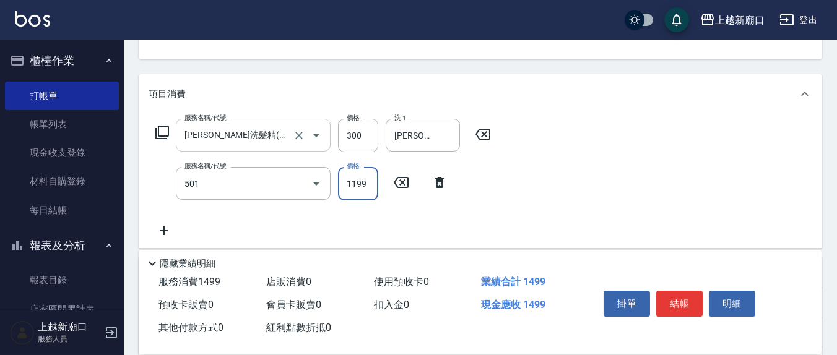
type input "染髮(501)"
type input "1299"
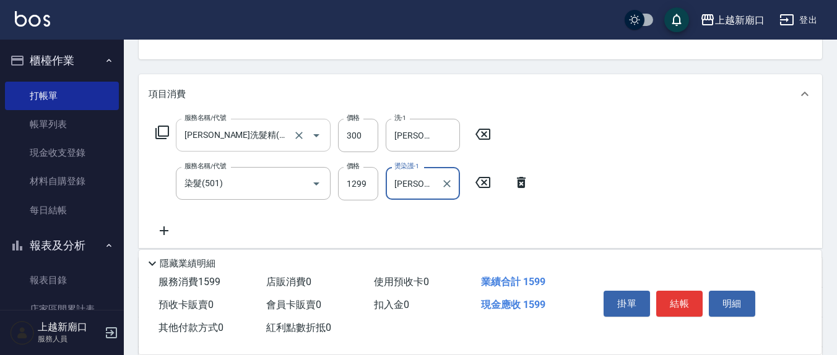
type input "[PERSON_NAME]-3"
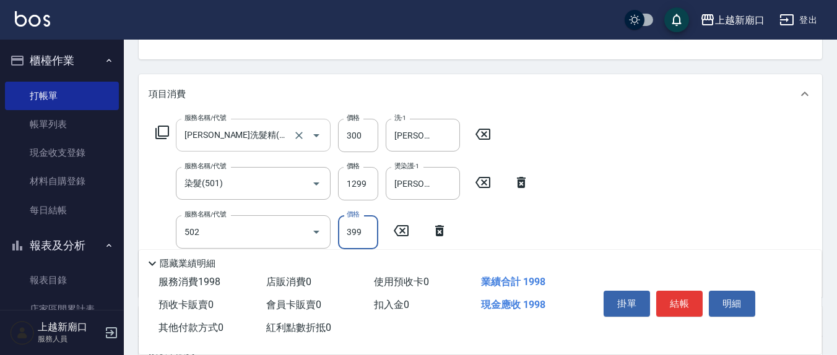
type input "挑染5束399(502)"
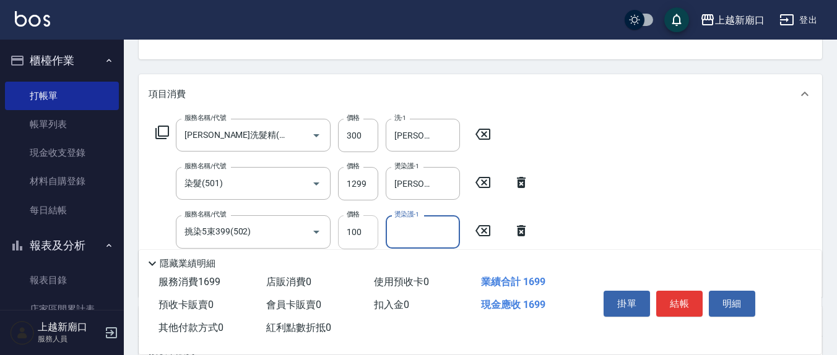
click at [365, 233] on input "100" at bounding box center [358, 231] width 40 height 33
type input "1000"
type input "[PERSON_NAME]-3"
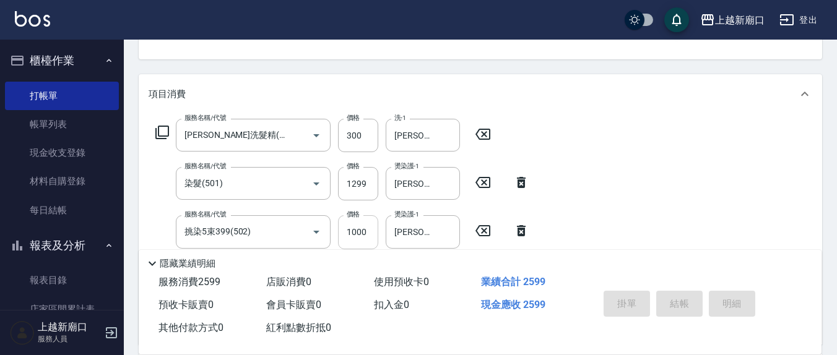
type input "[DATE] 19:54"
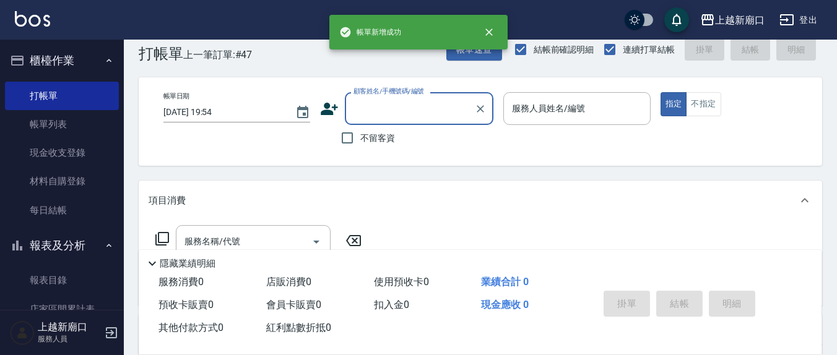
scroll to position [0, 0]
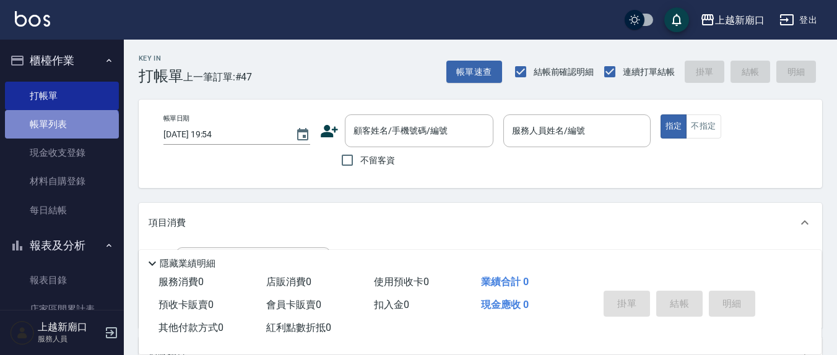
click at [61, 134] on link "帳單列表" at bounding box center [62, 124] width 114 height 28
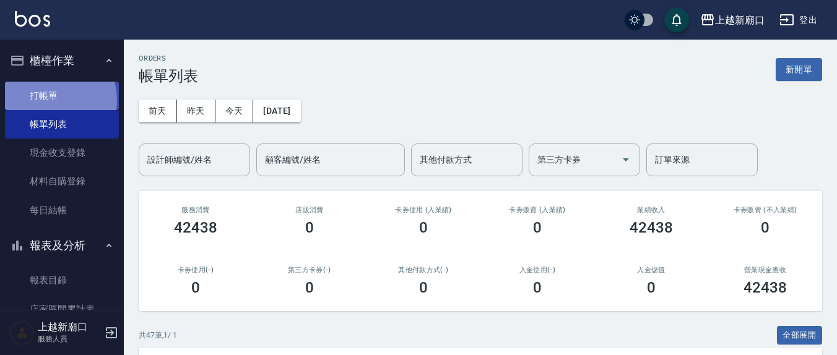
click at [52, 100] on link "打帳單" at bounding box center [62, 96] width 114 height 28
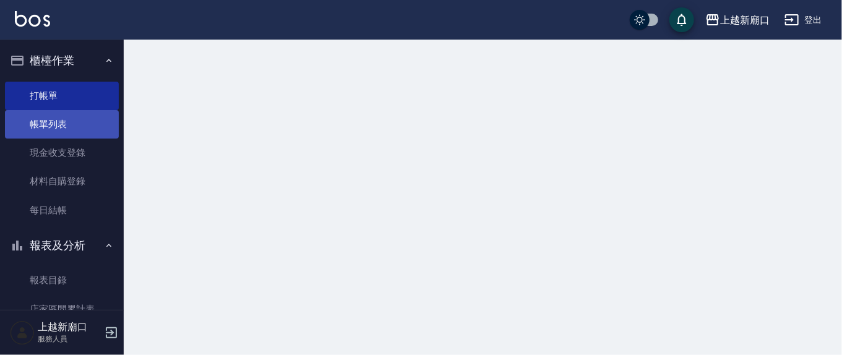
click at [72, 120] on link "帳單列表" at bounding box center [62, 124] width 114 height 28
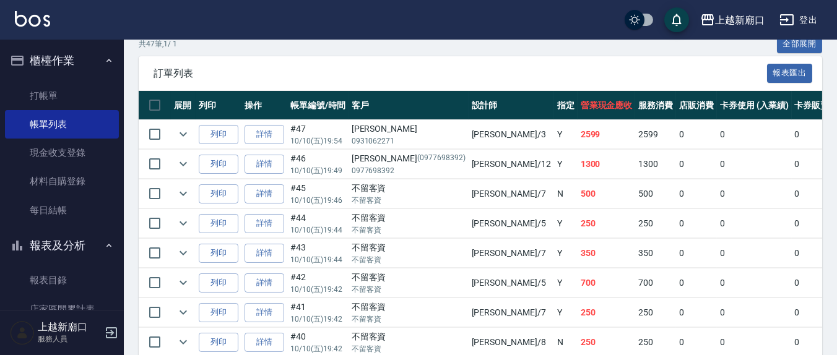
scroll to position [258, 0]
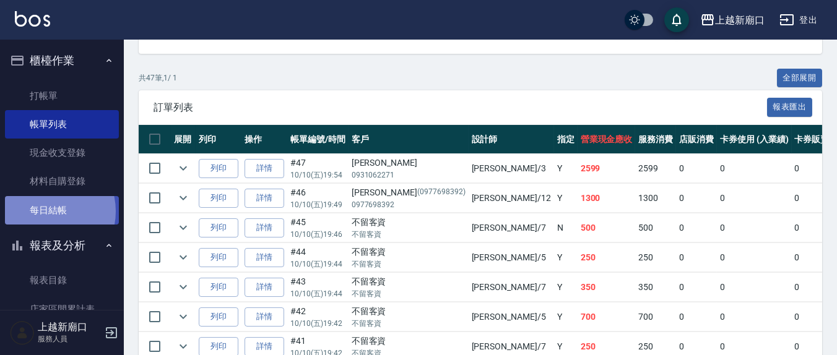
click at [46, 211] on link "每日結帳" at bounding box center [62, 210] width 114 height 28
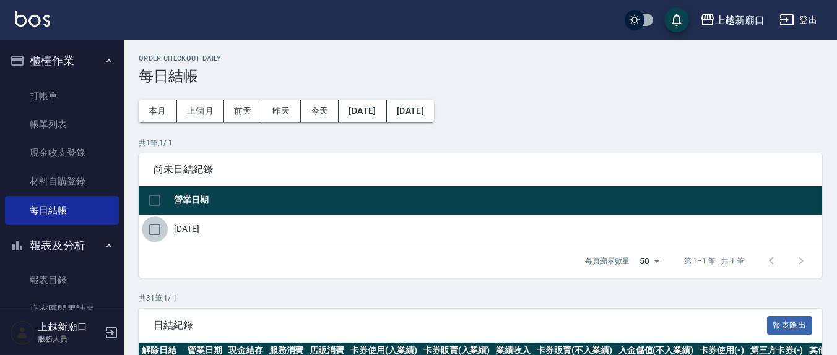
click at [154, 229] on input "checkbox" at bounding box center [155, 230] width 26 height 26
checkbox input "true"
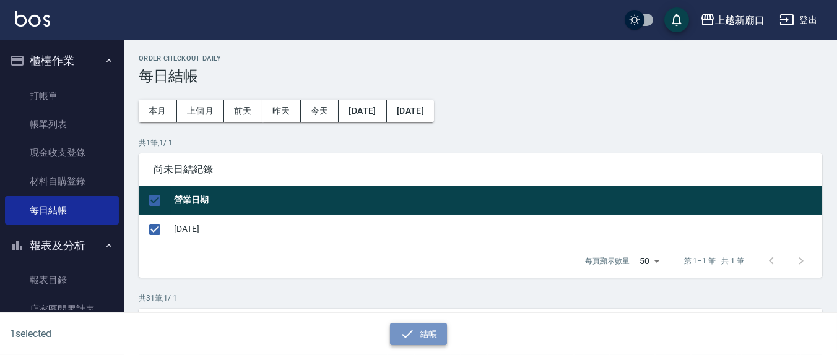
click at [418, 327] on button "結帳" at bounding box center [419, 334] width 58 height 23
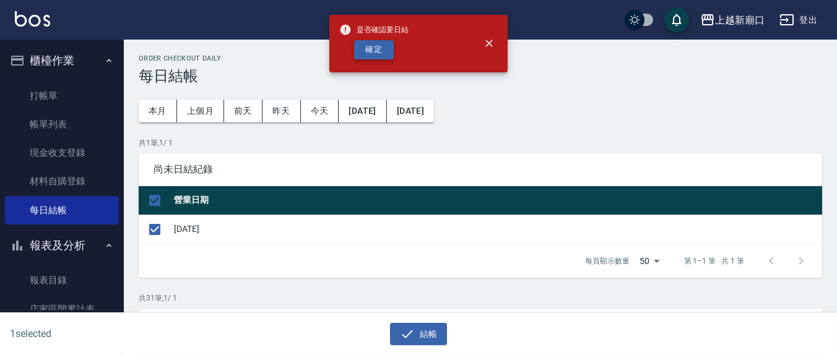
click at [377, 52] on button "確定" at bounding box center [374, 49] width 40 height 19
checkbox input "false"
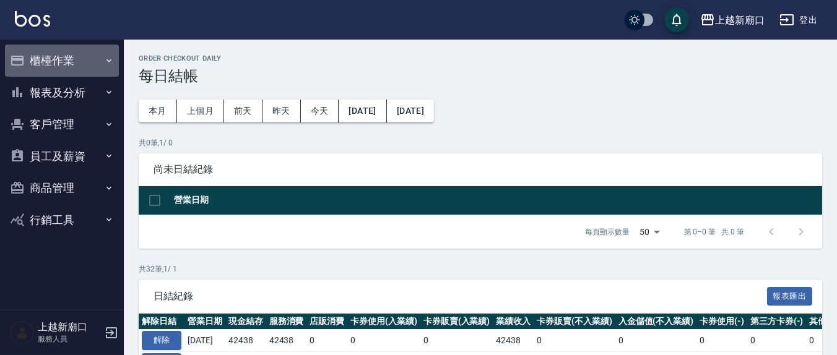
click at [60, 61] on button "櫃檯作業" at bounding box center [62, 61] width 114 height 32
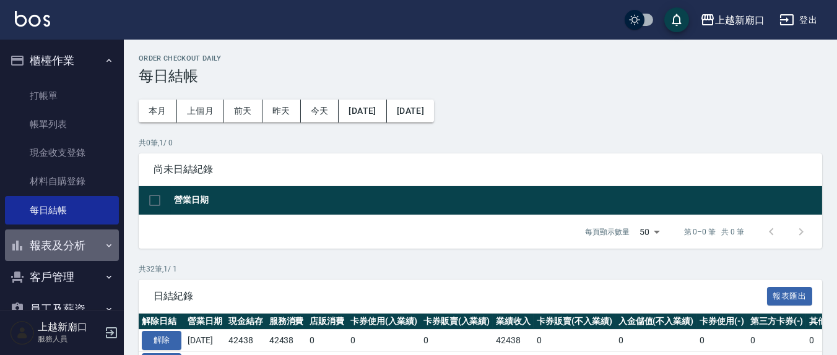
click at [74, 243] on button "報表及分析" at bounding box center [62, 246] width 114 height 32
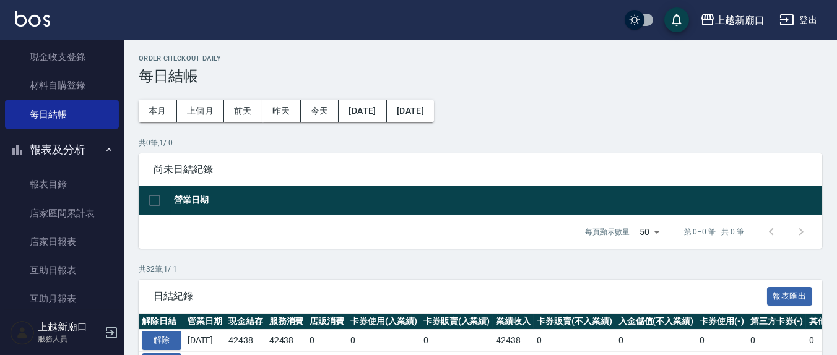
scroll to position [129, 0]
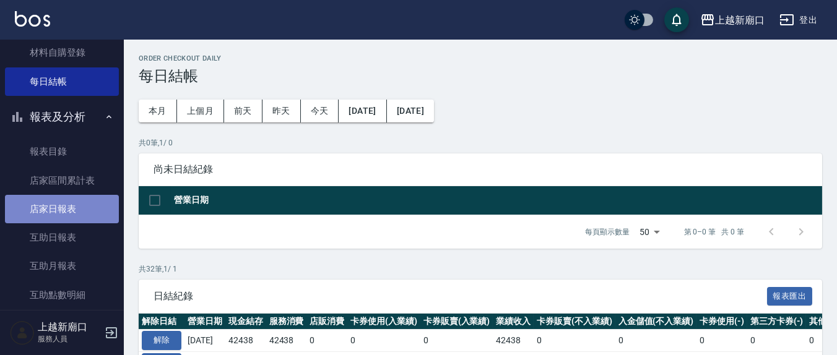
click at [69, 211] on link "店家日報表" at bounding box center [62, 209] width 114 height 28
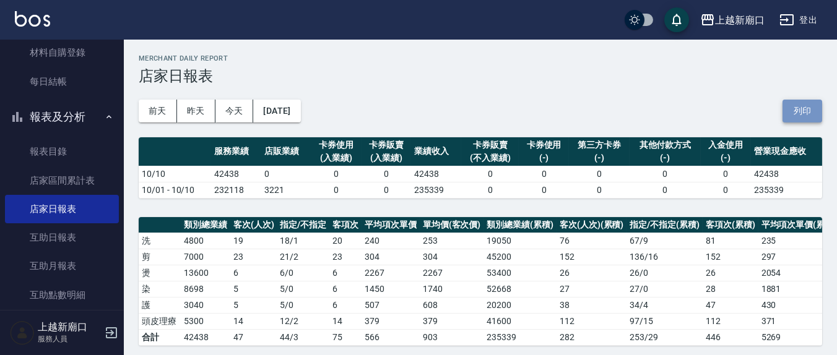
click at [808, 113] on button "列印" at bounding box center [802, 111] width 40 height 23
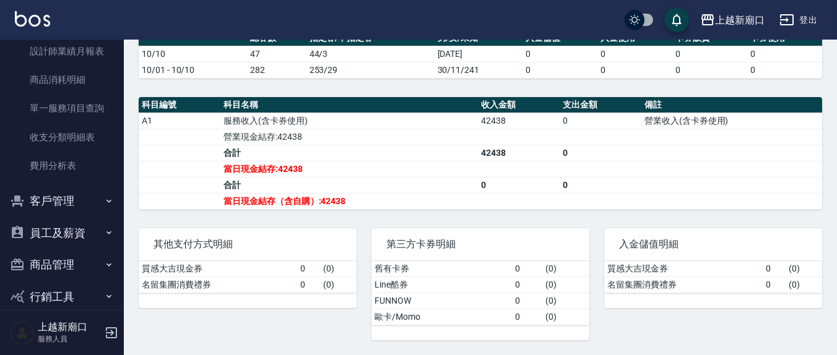
scroll to position [387, 0]
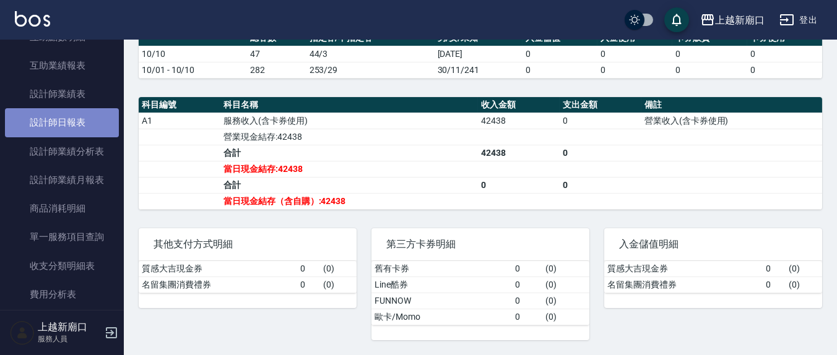
click at [92, 115] on link "設計師日報表" at bounding box center [62, 122] width 114 height 28
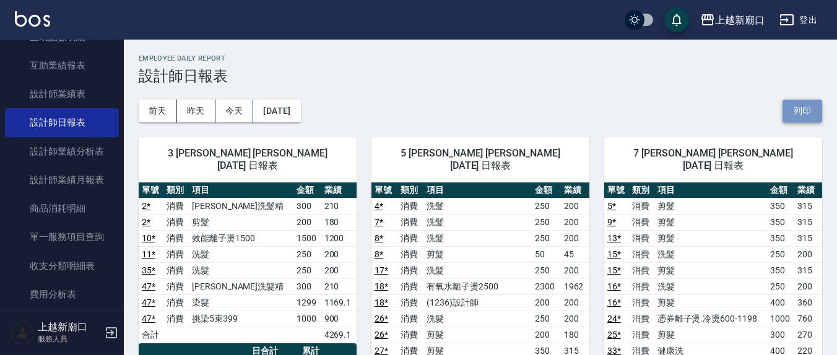
click at [814, 107] on button "列印" at bounding box center [802, 111] width 40 height 23
